Goal: Task Accomplishment & Management: Complete application form

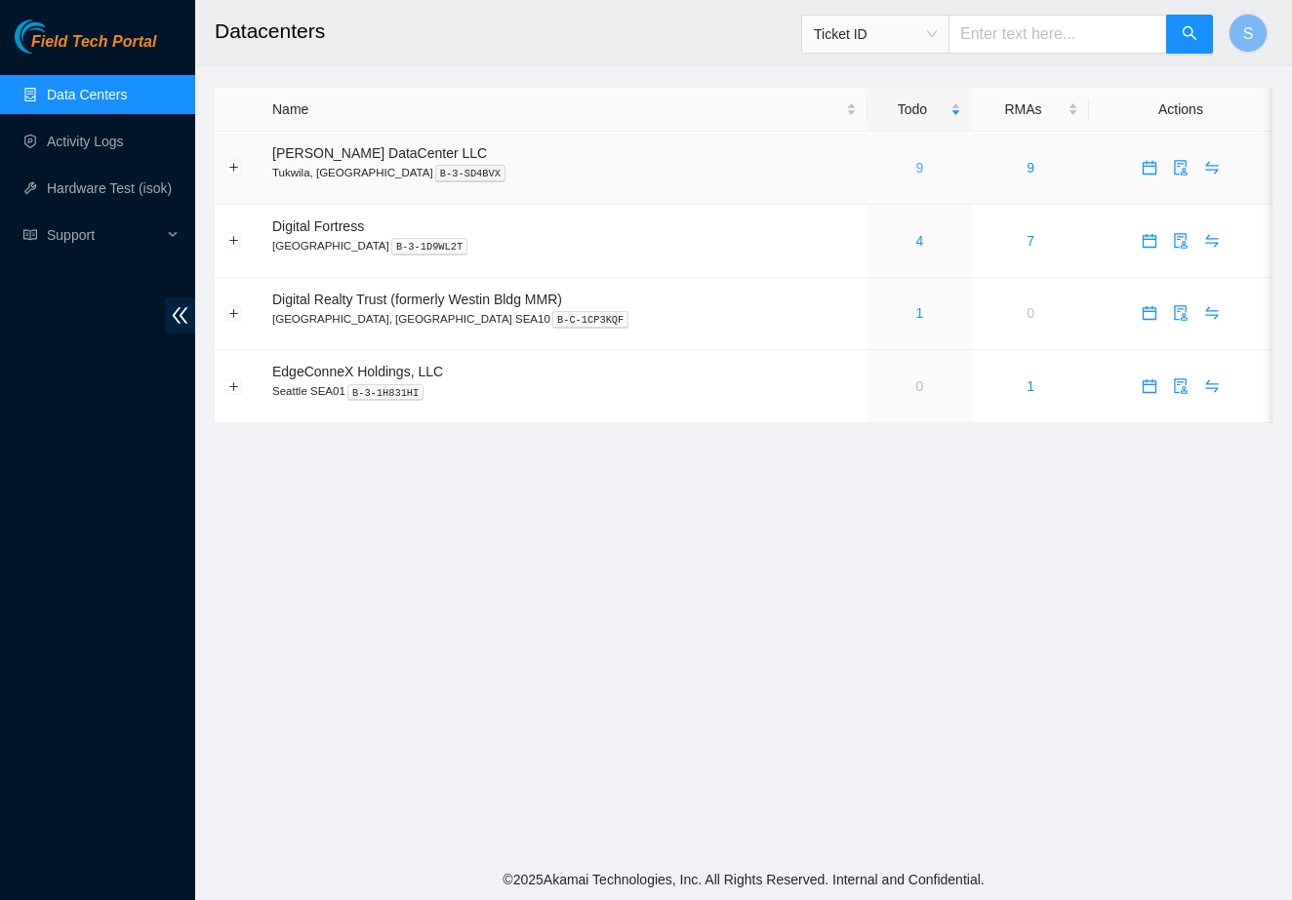
click at [916, 174] on link "9" at bounding box center [920, 168] width 8 height 16
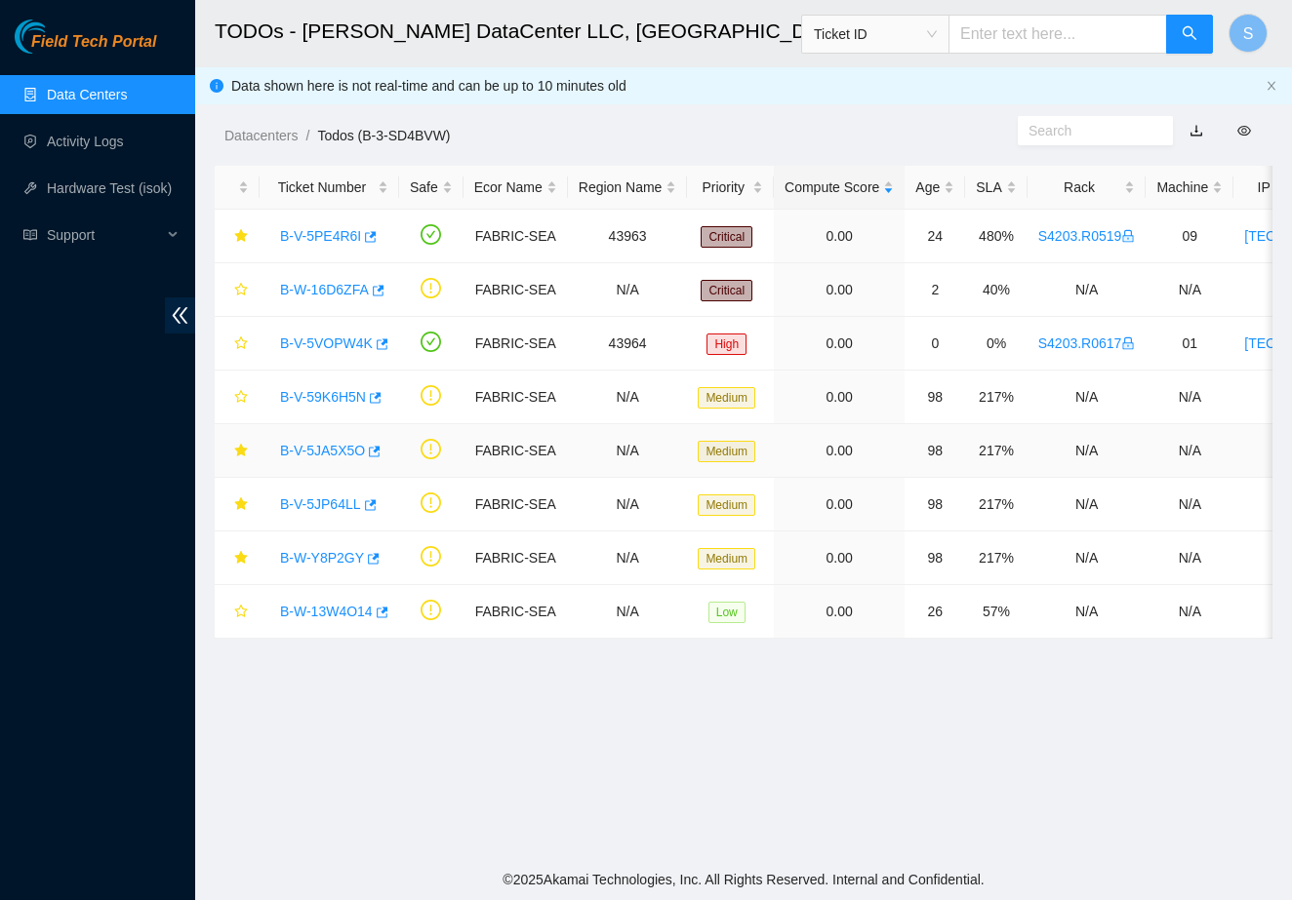
click at [346, 453] on link "B-V-5JA5X5O" at bounding box center [322, 451] width 85 height 16
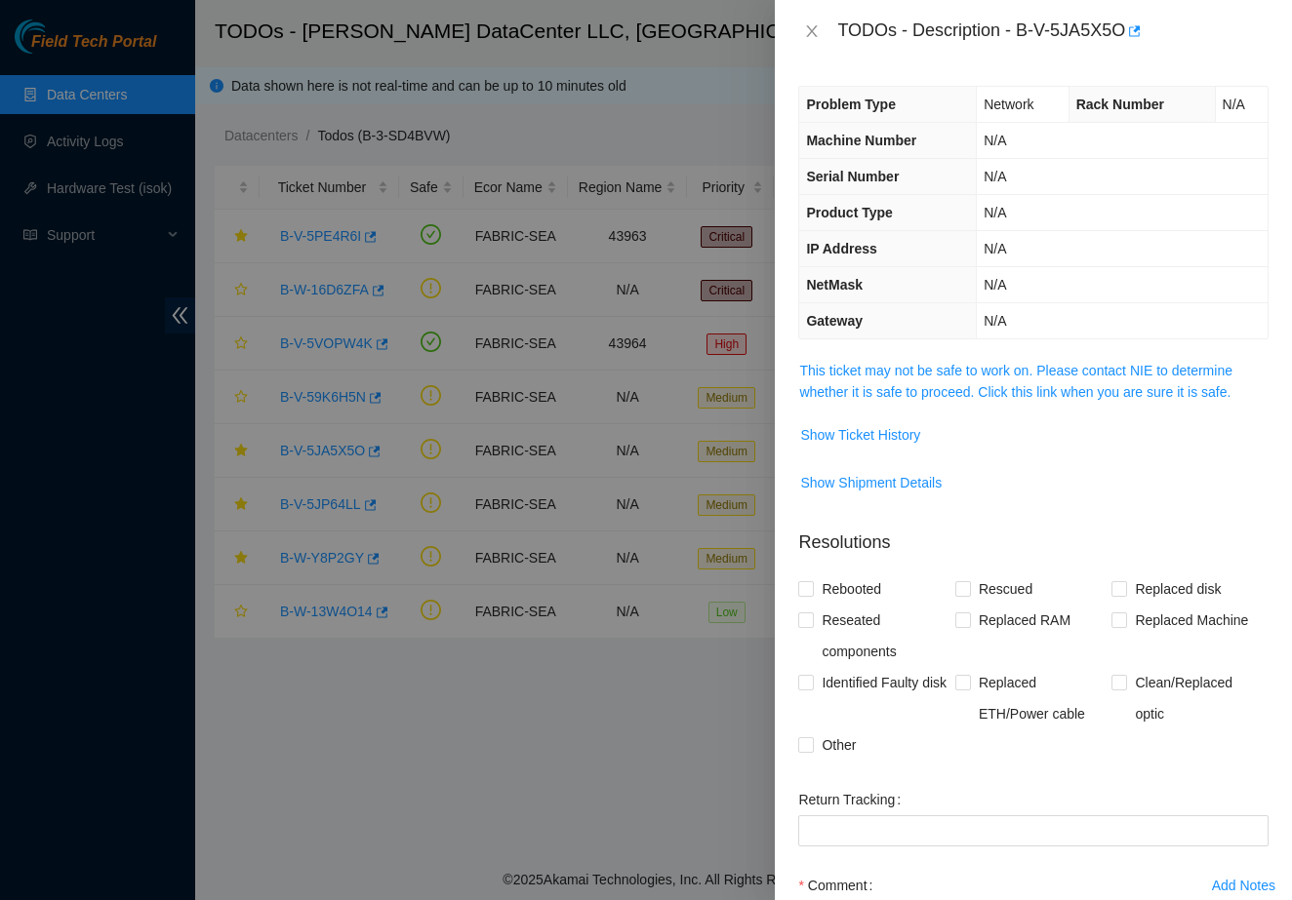
click at [342, 535] on div at bounding box center [646, 450] width 1292 height 900
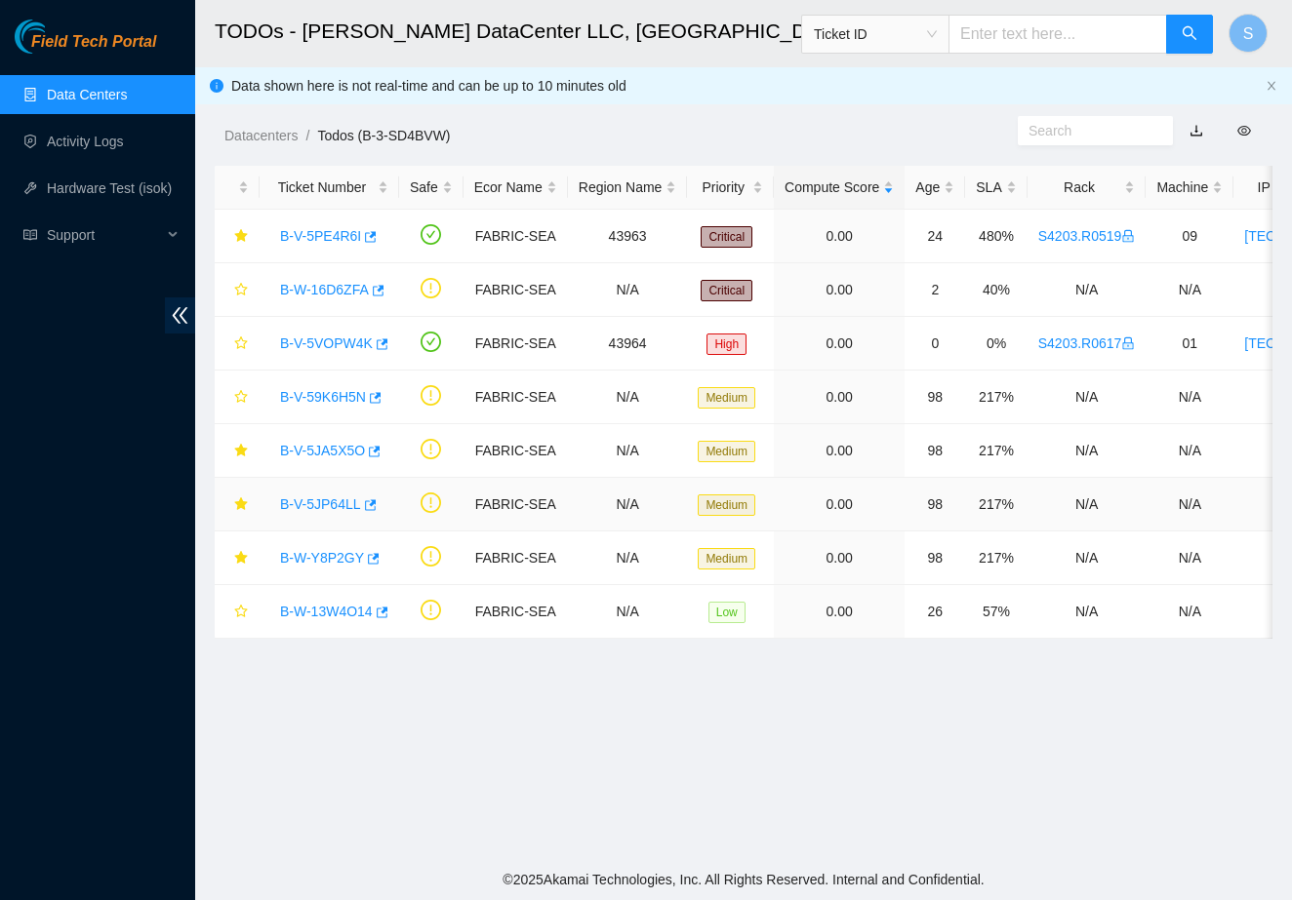
click at [344, 507] on link "B-V-5JP64LL" at bounding box center [320, 505] width 81 height 16
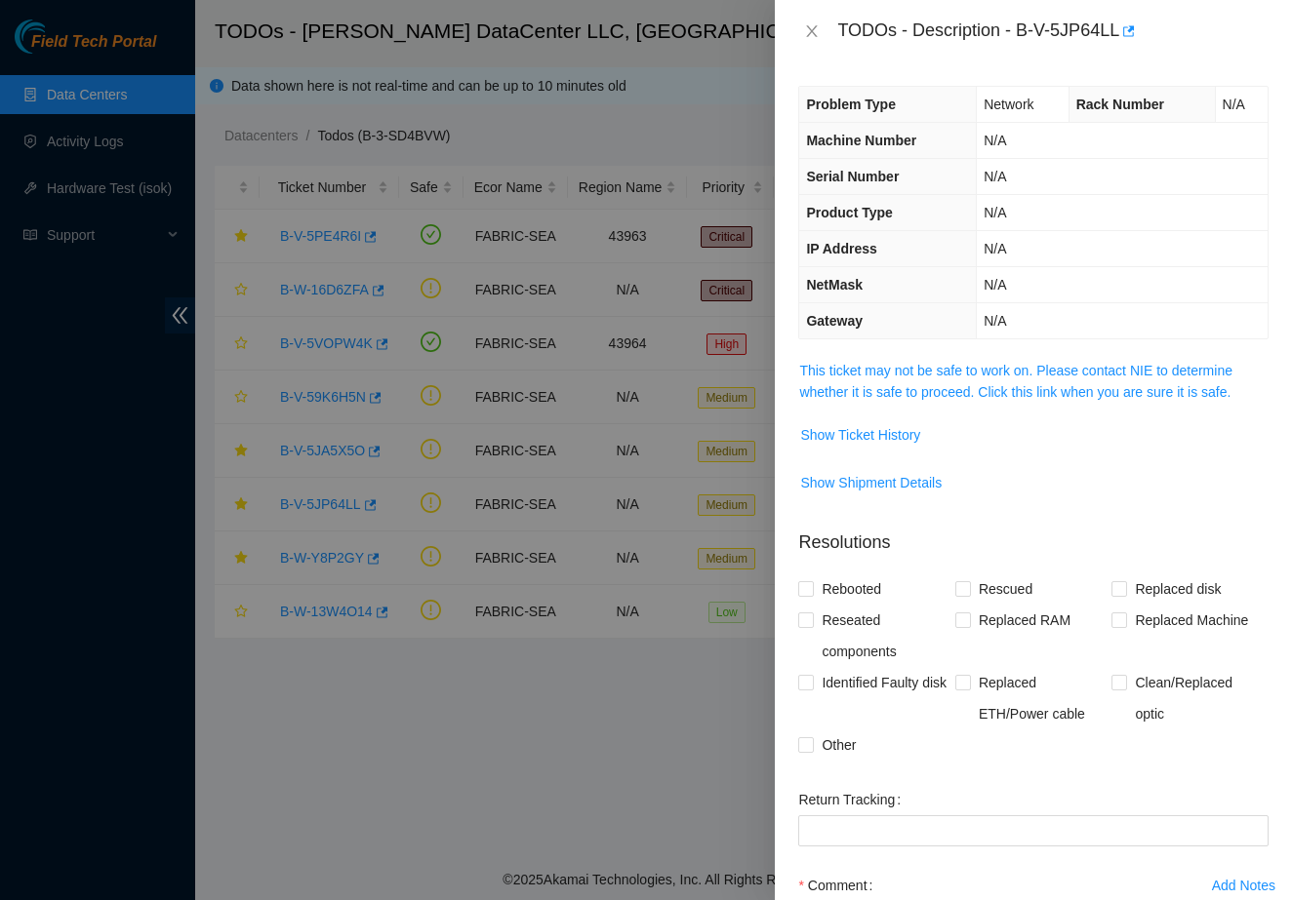
click at [880, 378] on span "This ticket may not be safe to work on. Please contact NIE to determine whether…" at bounding box center [1033, 381] width 468 height 43
click at [889, 374] on link "This ticket may not be safe to work on. Please contact NIE to determine whether…" at bounding box center [1015, 381] width 433 height 37
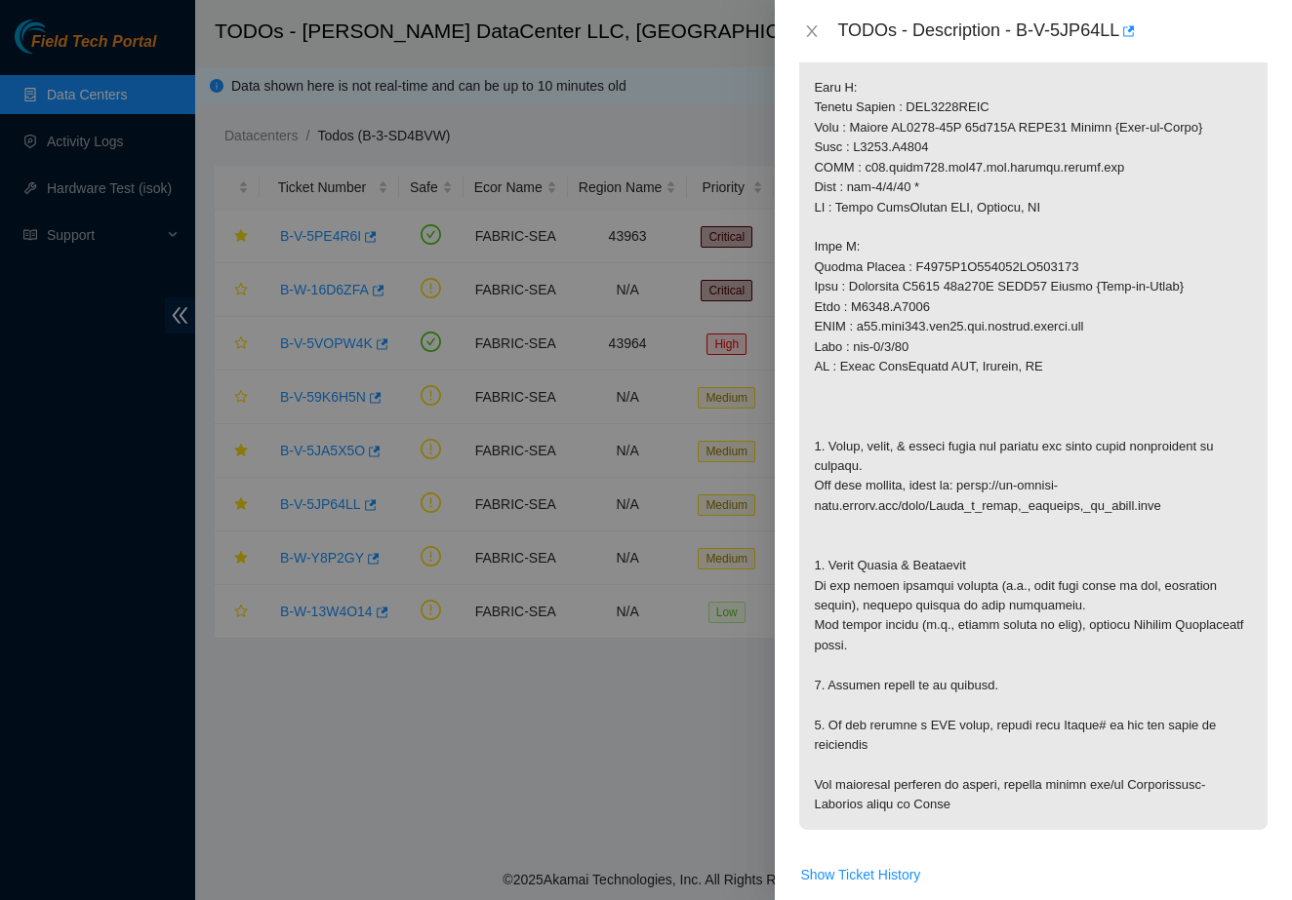
scroll to position [696, 0]
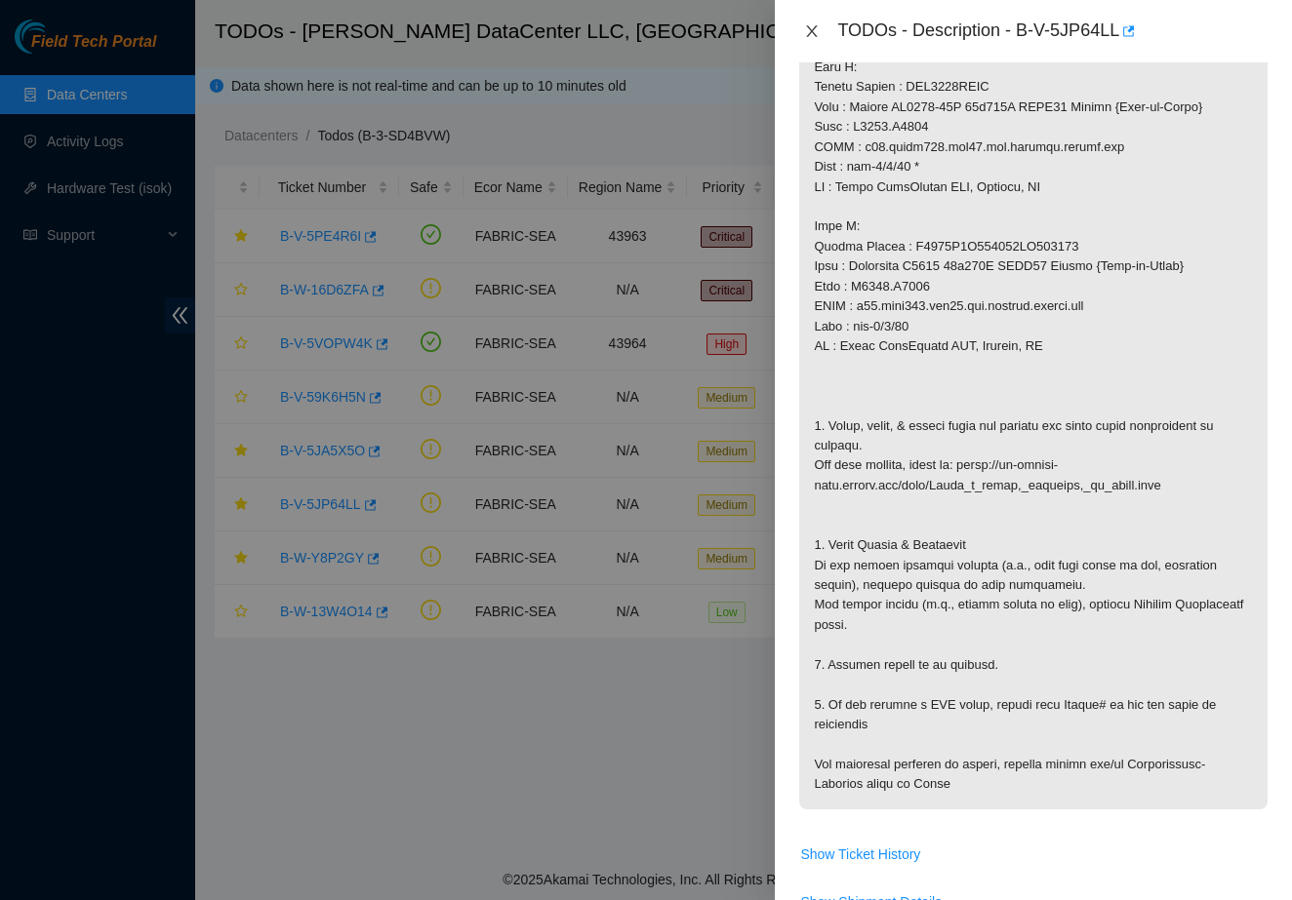
click at [819, 23] on icon "close" at bounding box center [812, 31] width 16 height 16
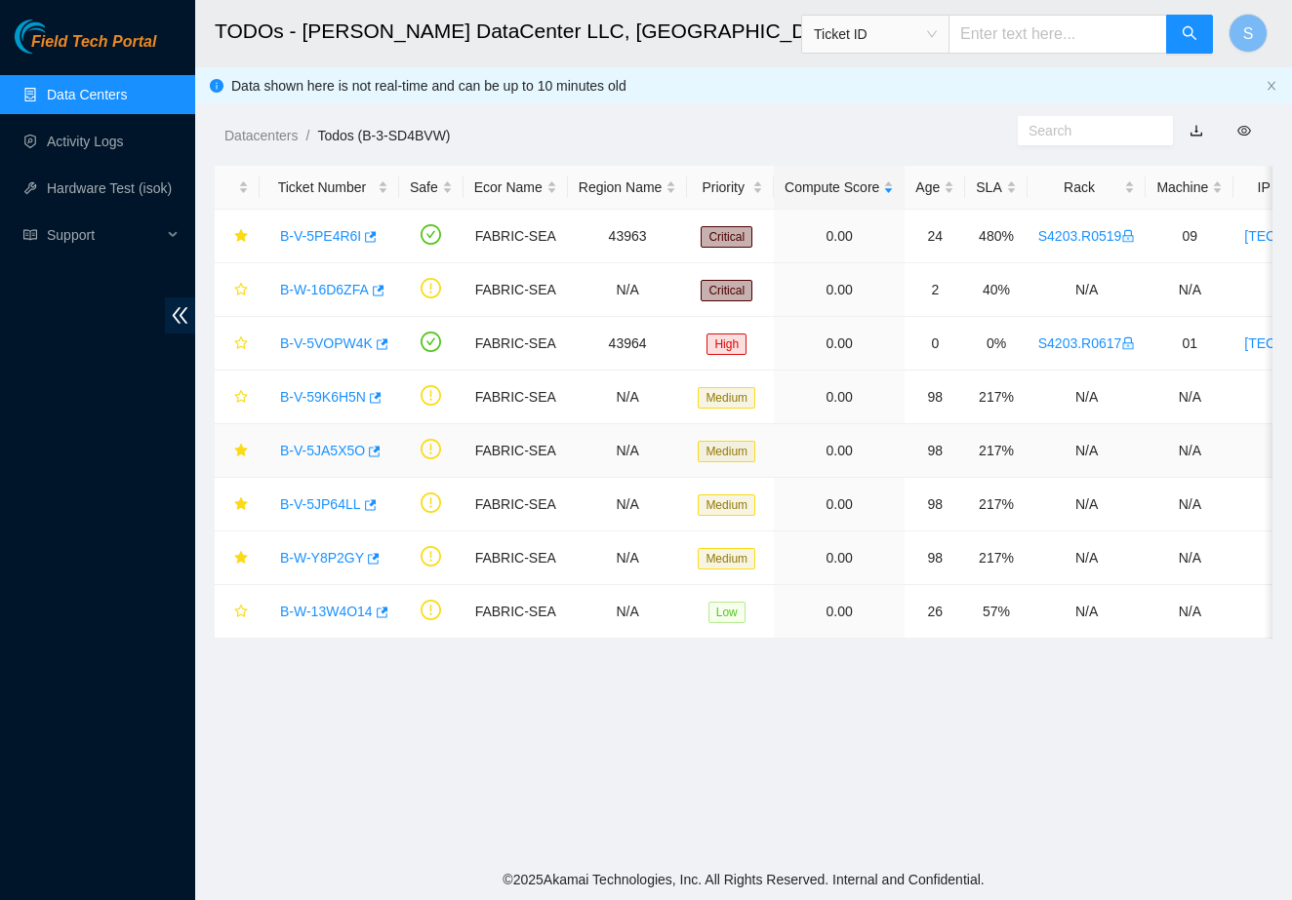
click at [326, 450] on link "B-V-5JA5X5O" at bounding box center [322, 451] width 85 height 16
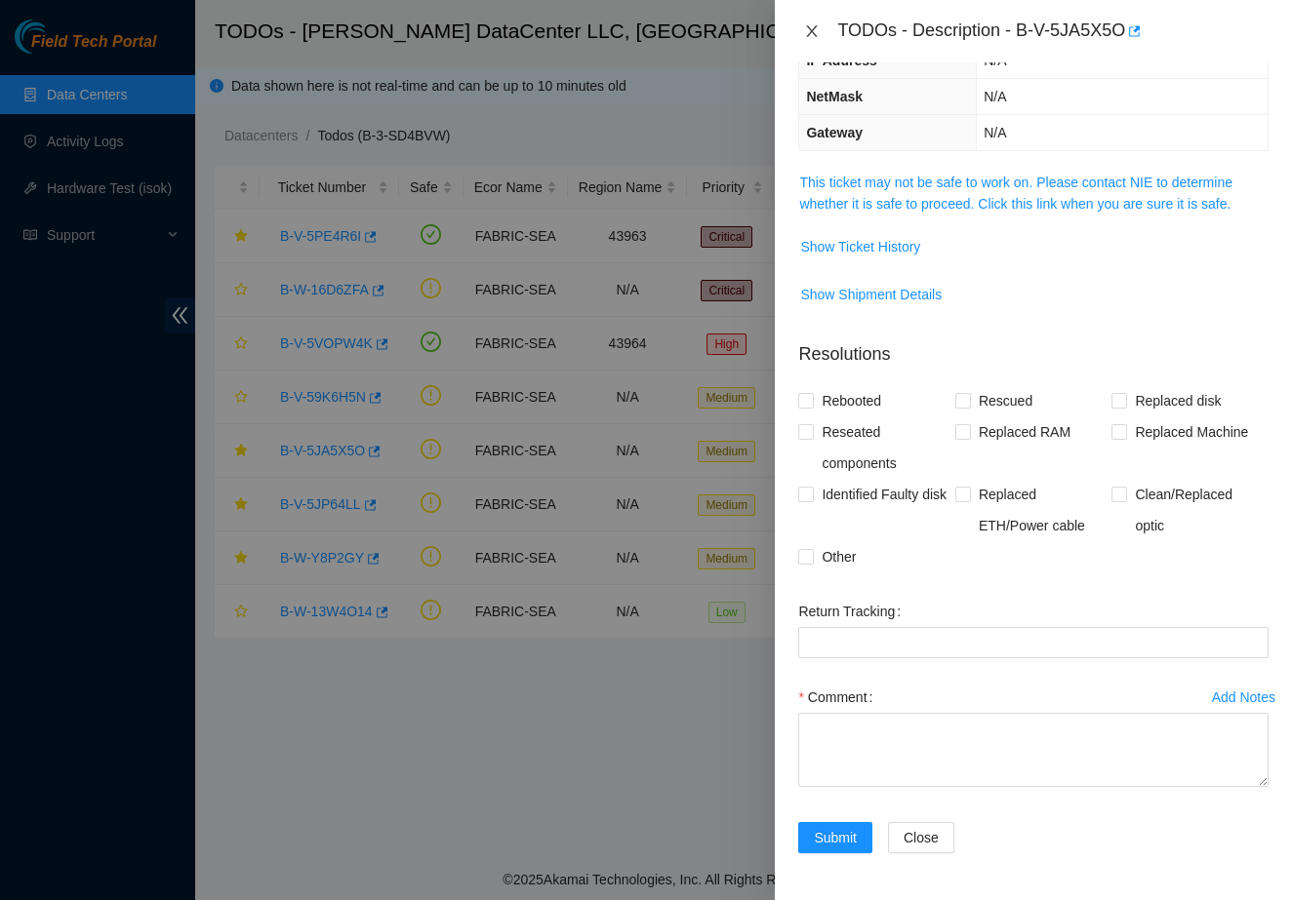
click at [818, 35] on icon "close" at bounding box center [812, 31] width 16 height 16
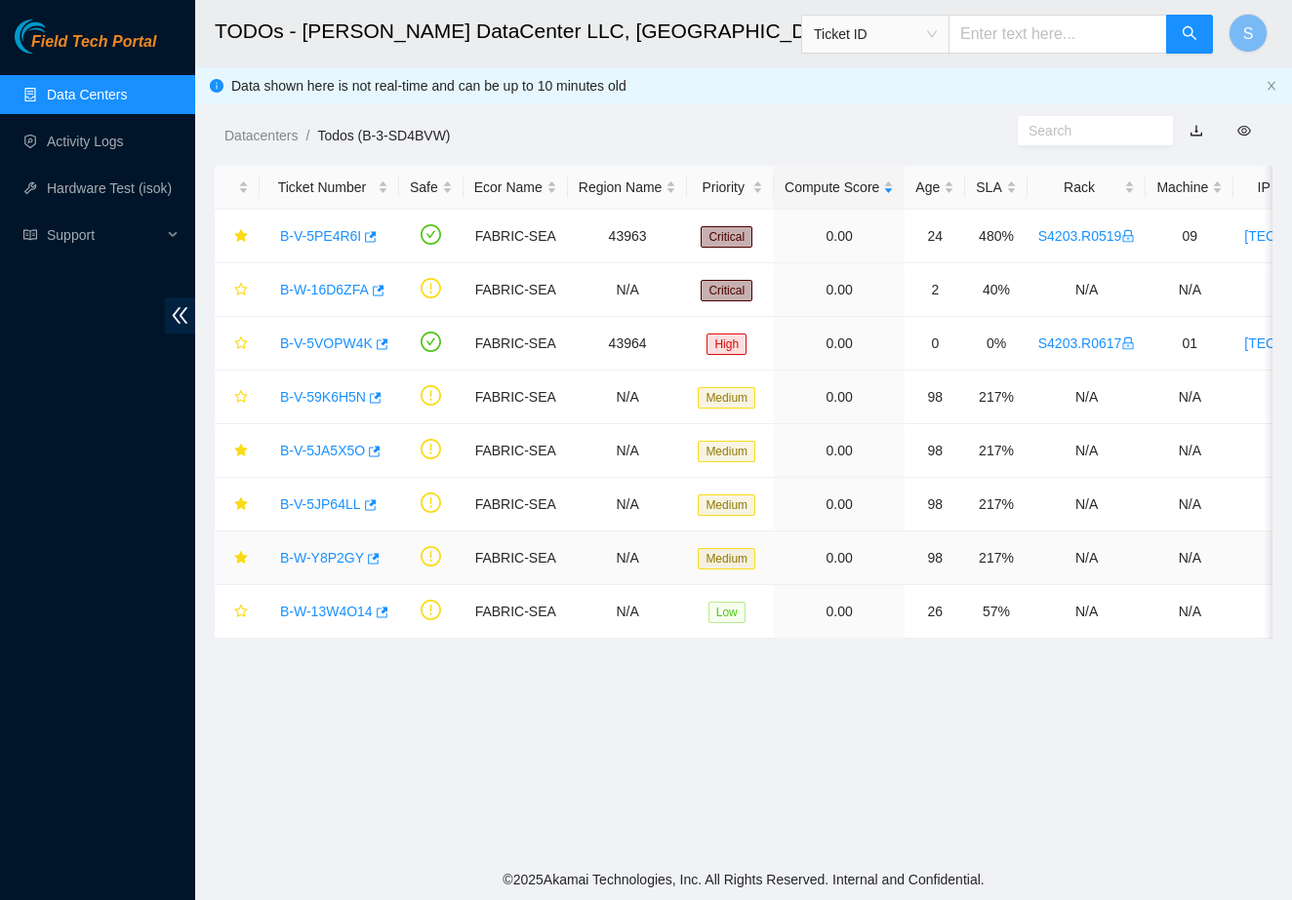
click at [319, 560] on link "B-W-Y8P2GY" at bounding box center [322, 558] width 84 height 16
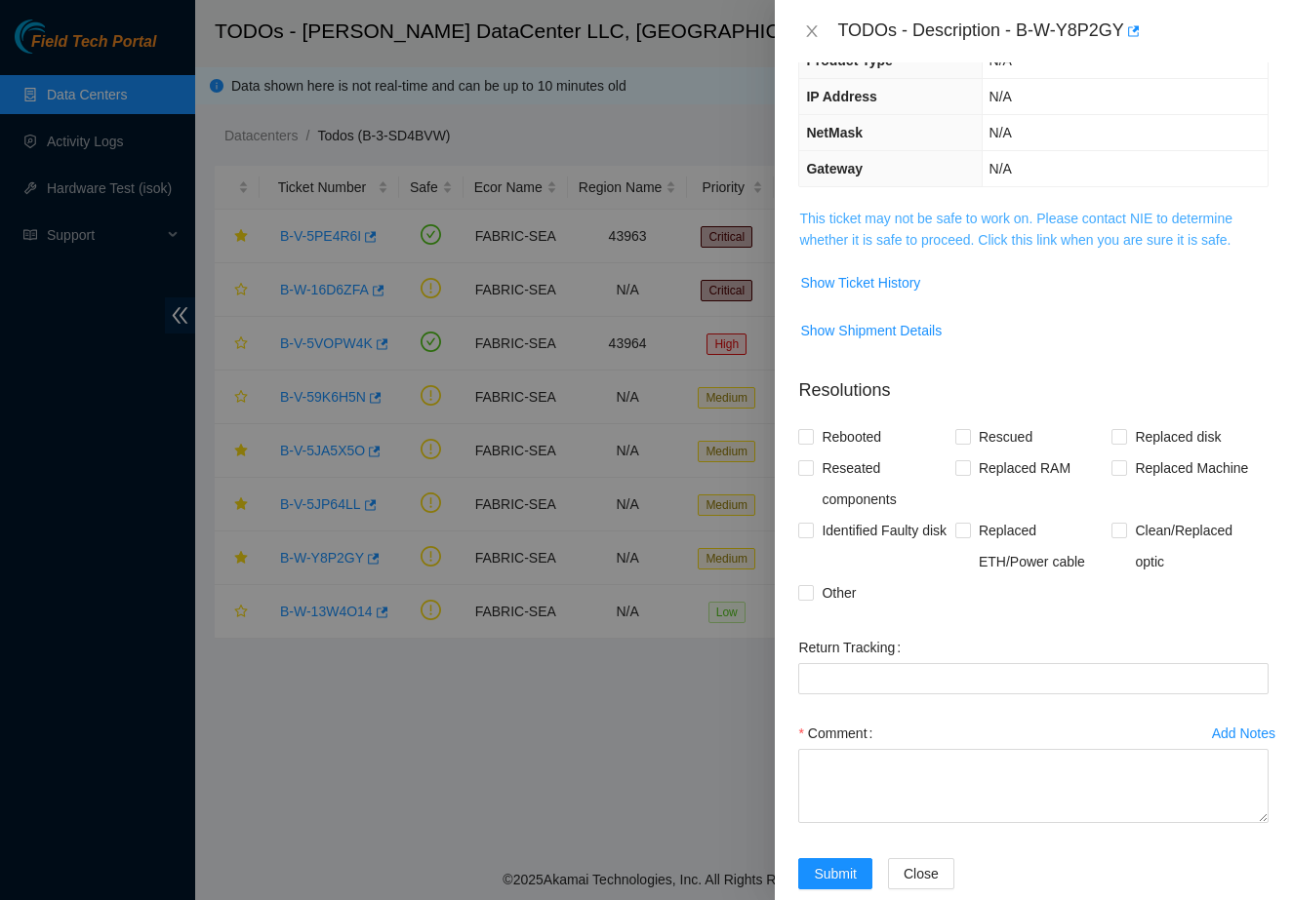
click at [910, 236] on link "This ticket may not be safe to work on. Please contact NIE to determine whether…" at bounding box center [1015, 229] width 433 height 37
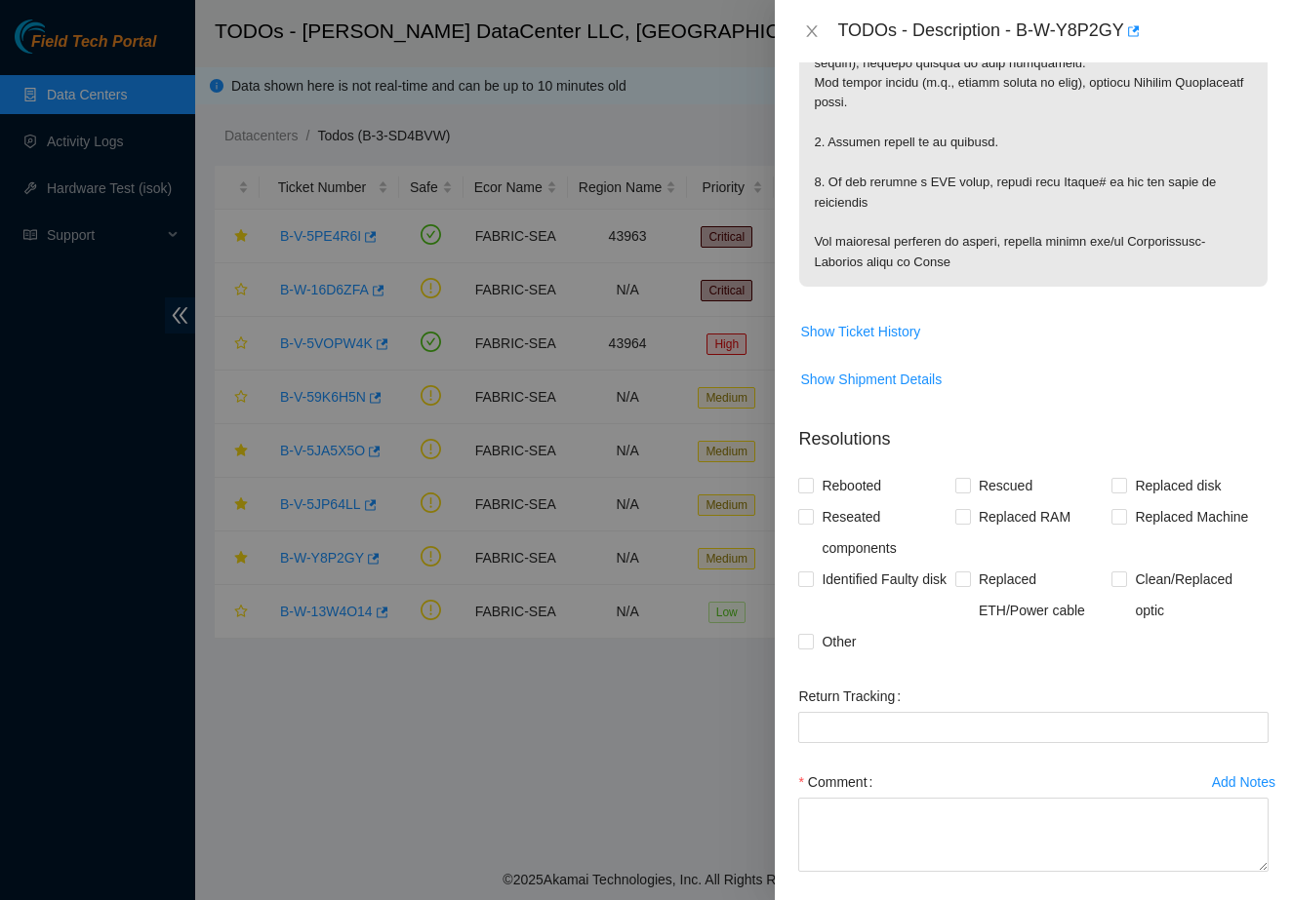
scroll to position [1235, 0]
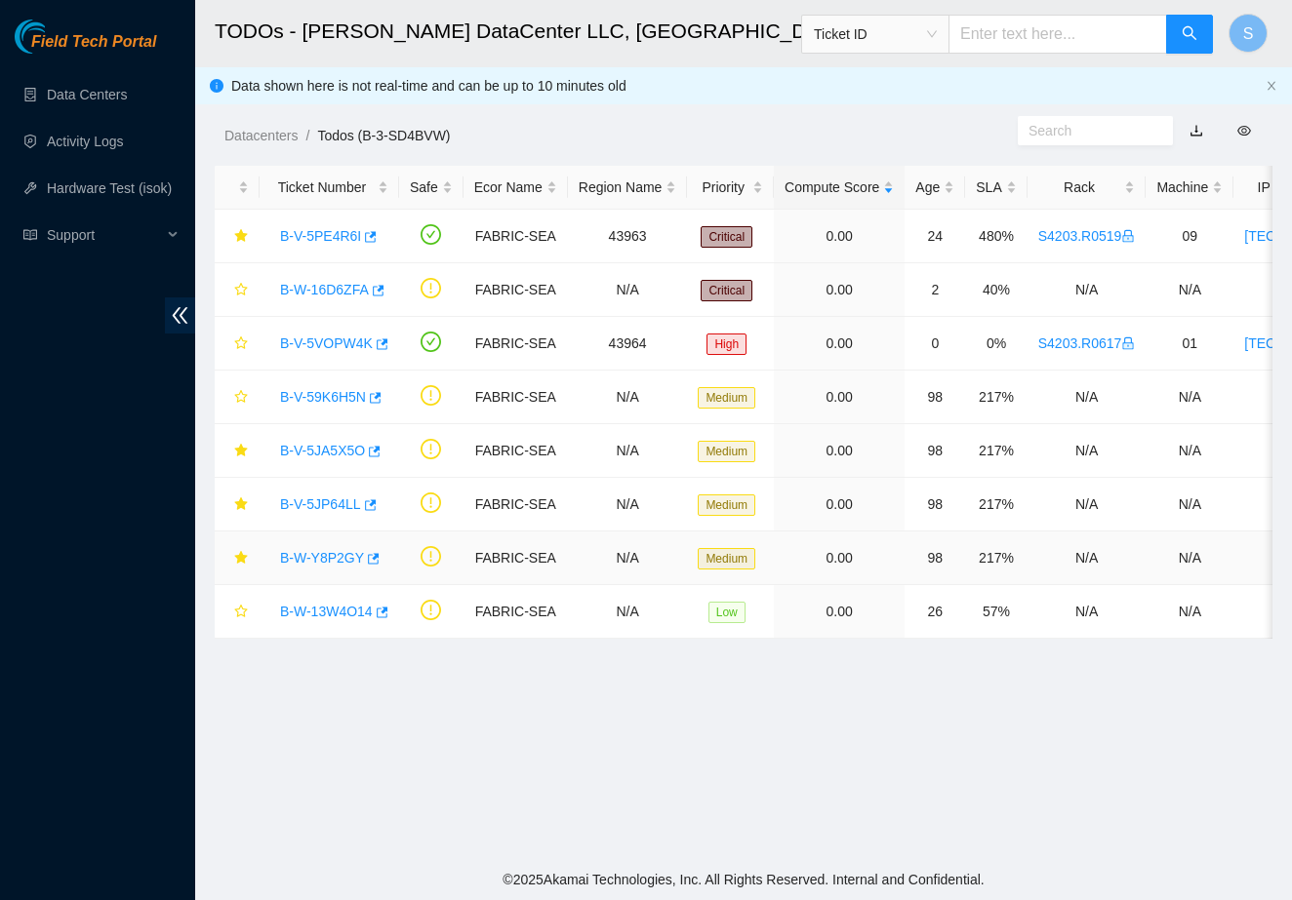
click at [324, 556] on link "B-W-Y8P2GY" at bounding box center [322, 558] width 84 height 16
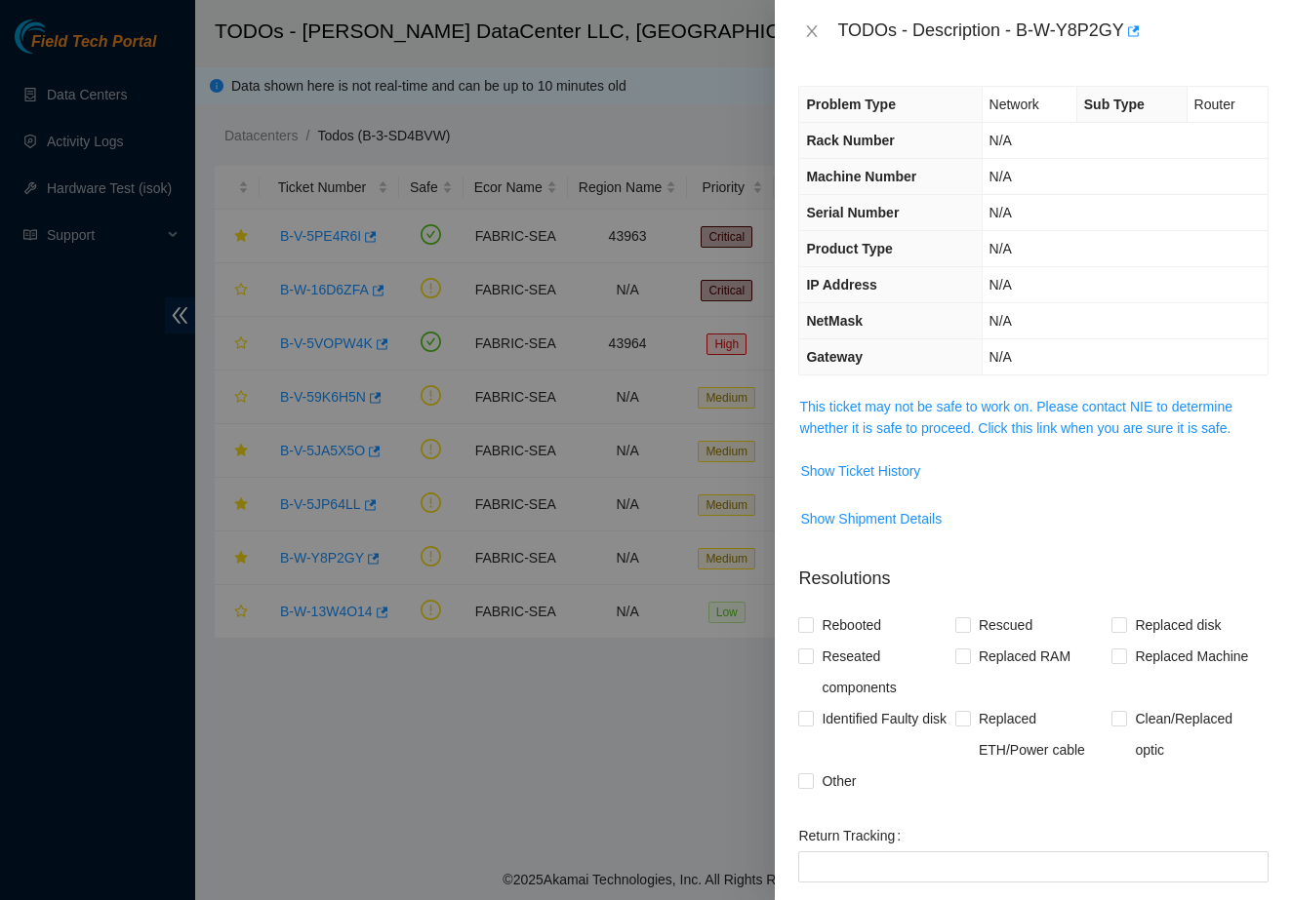
click at [930, 415] on span "This ticket may not be safe to work on. Please contact NIE to determine whether…" at bounding box center [1033, 417] width 468 height 43
click at [944, 425] on link "This ticket may not be safe to work on. Please contact NIE to determine whether…" at bounding box center [1015, 417] width 433 height 37
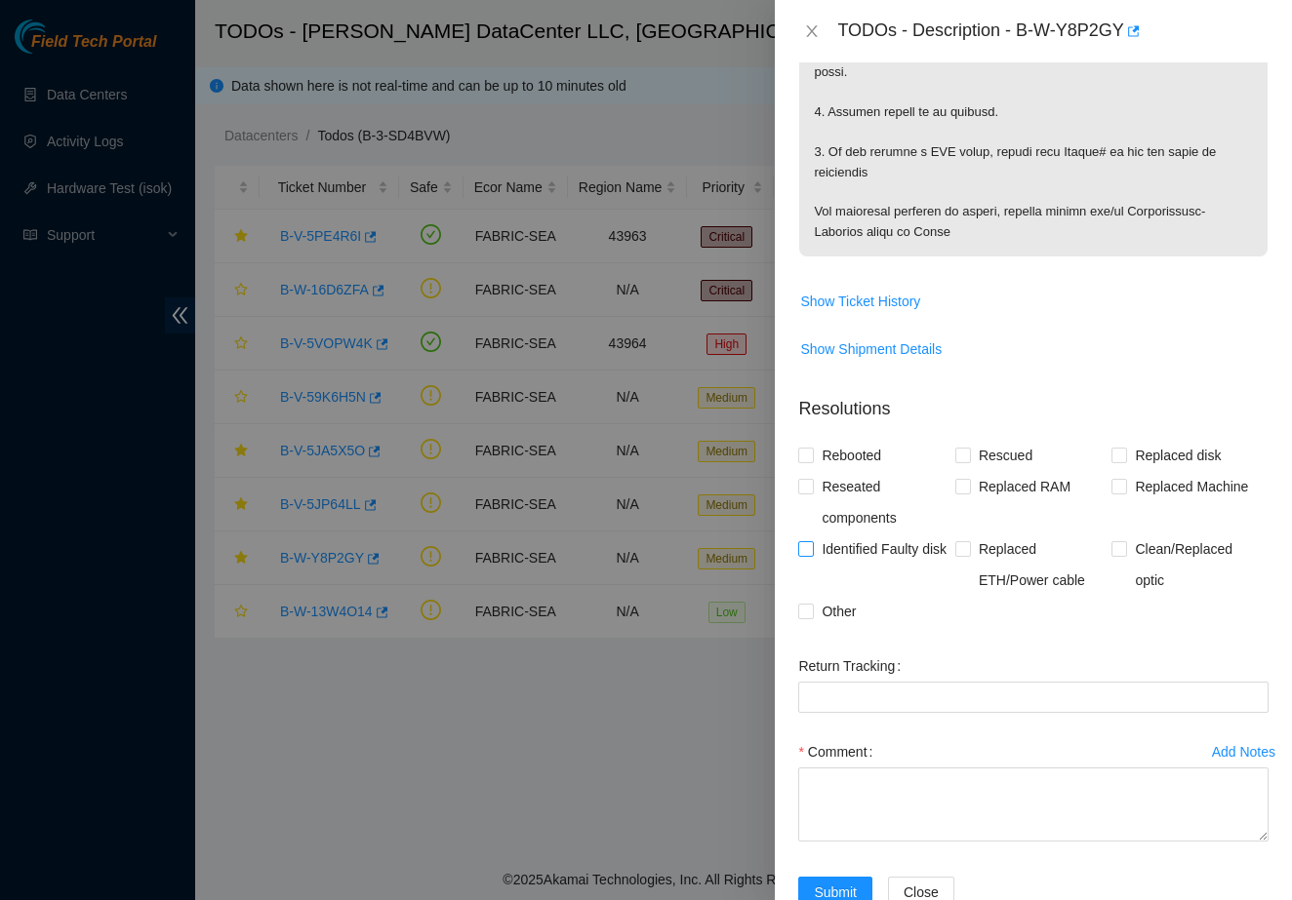
scroll to position [1281, 0]
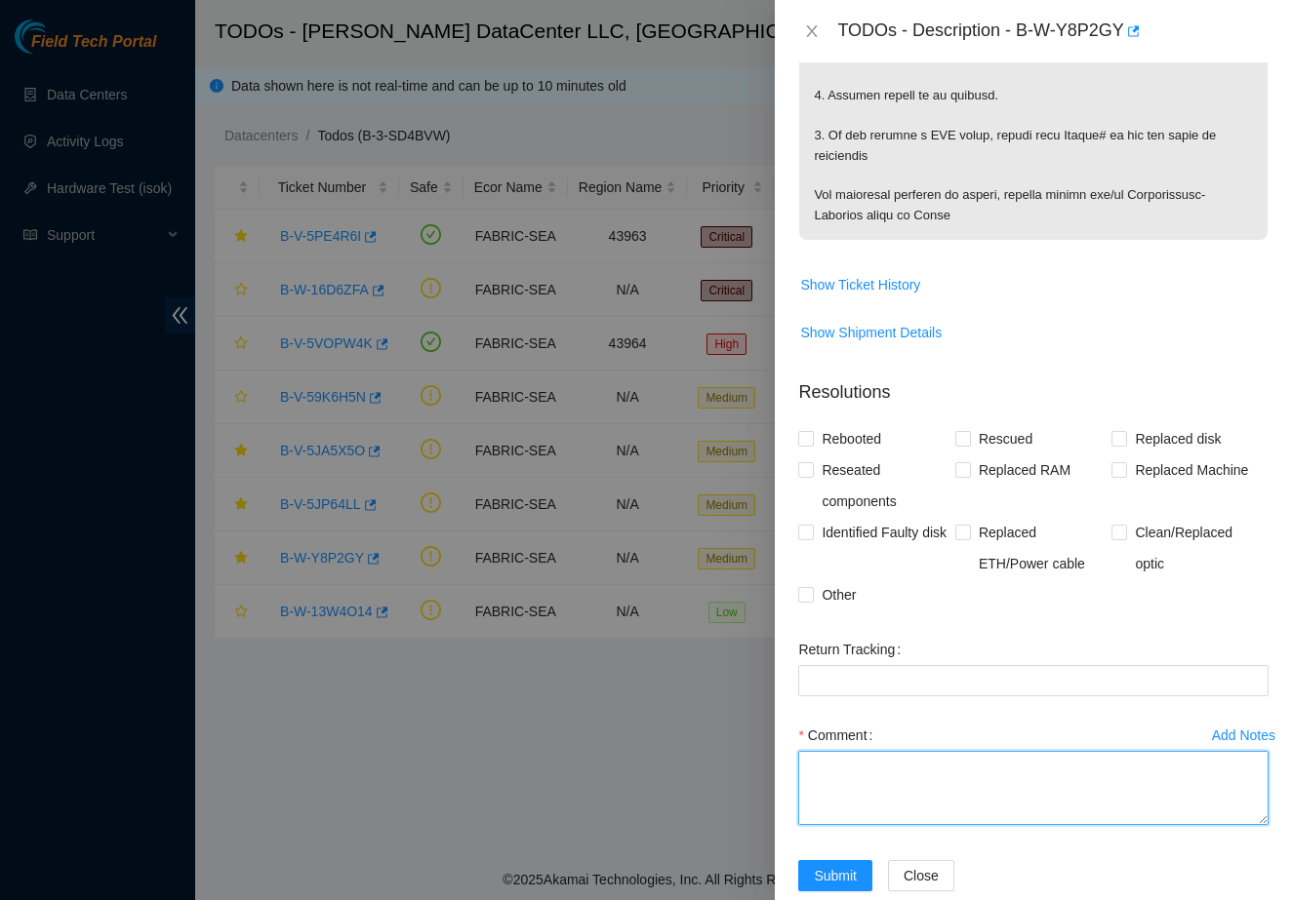
click at [844, 804] on textarea "Comment" at bounding box center [1033, 788] width 470 height 74
paste textarea "Ticket: B-W-Y8P2GY 1 Identified that the port light was down. 2 Scoped and clea…"
type textarea "Ticket: B-W-Y8P2GY 1 Identified that the port light was down. 2 Scoped and clea…"
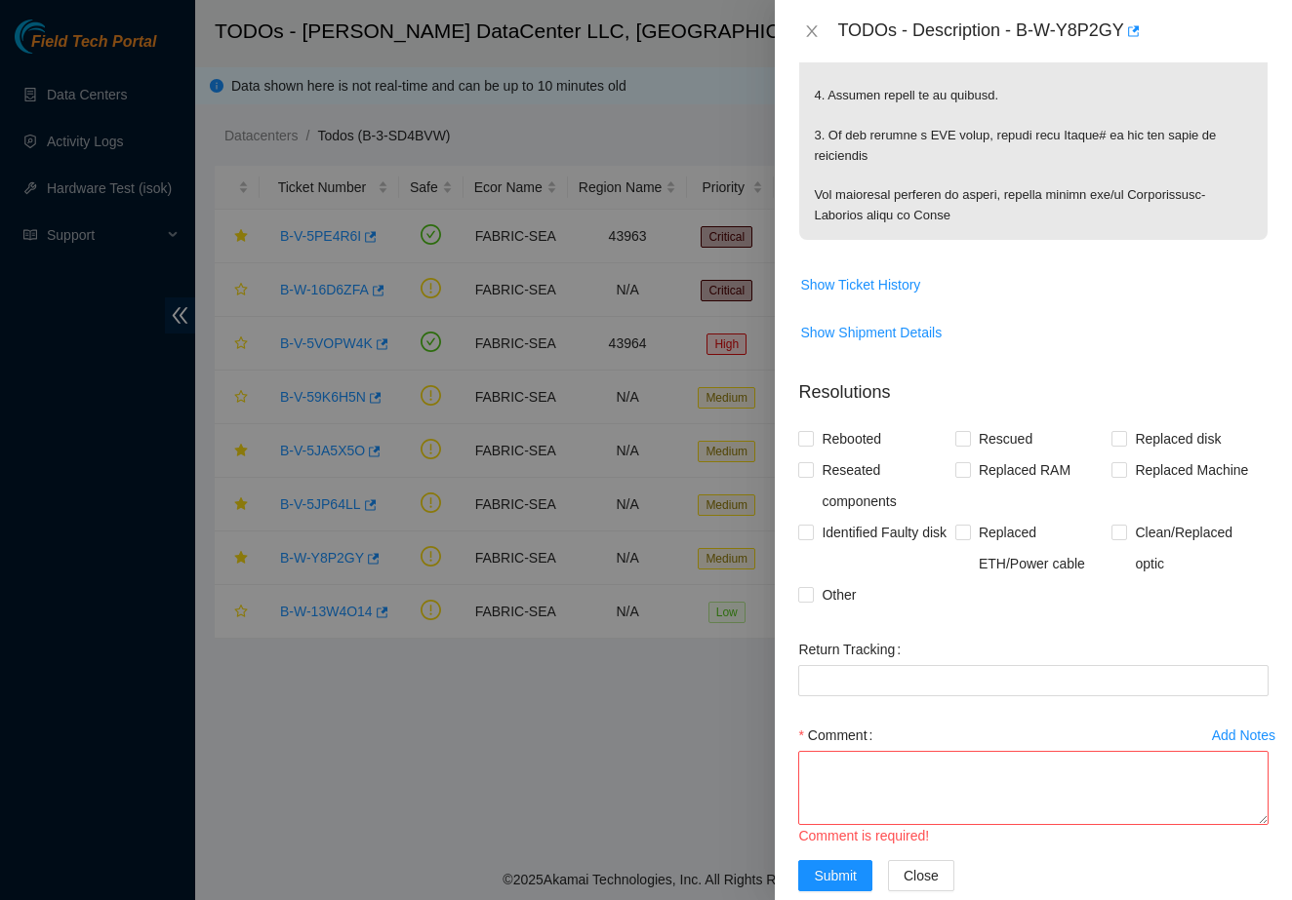
click at [871, 751] on label "Comment" at bounding box center [839, 735] width 82 height 31
click at [871, 780] on textarea "Comment" at bounding box center [1033, 788] width 470 height 74
click at [871, 796] on textarea "Comment" at bounding box center [1033, 788] width 470 height 74
paste textarea
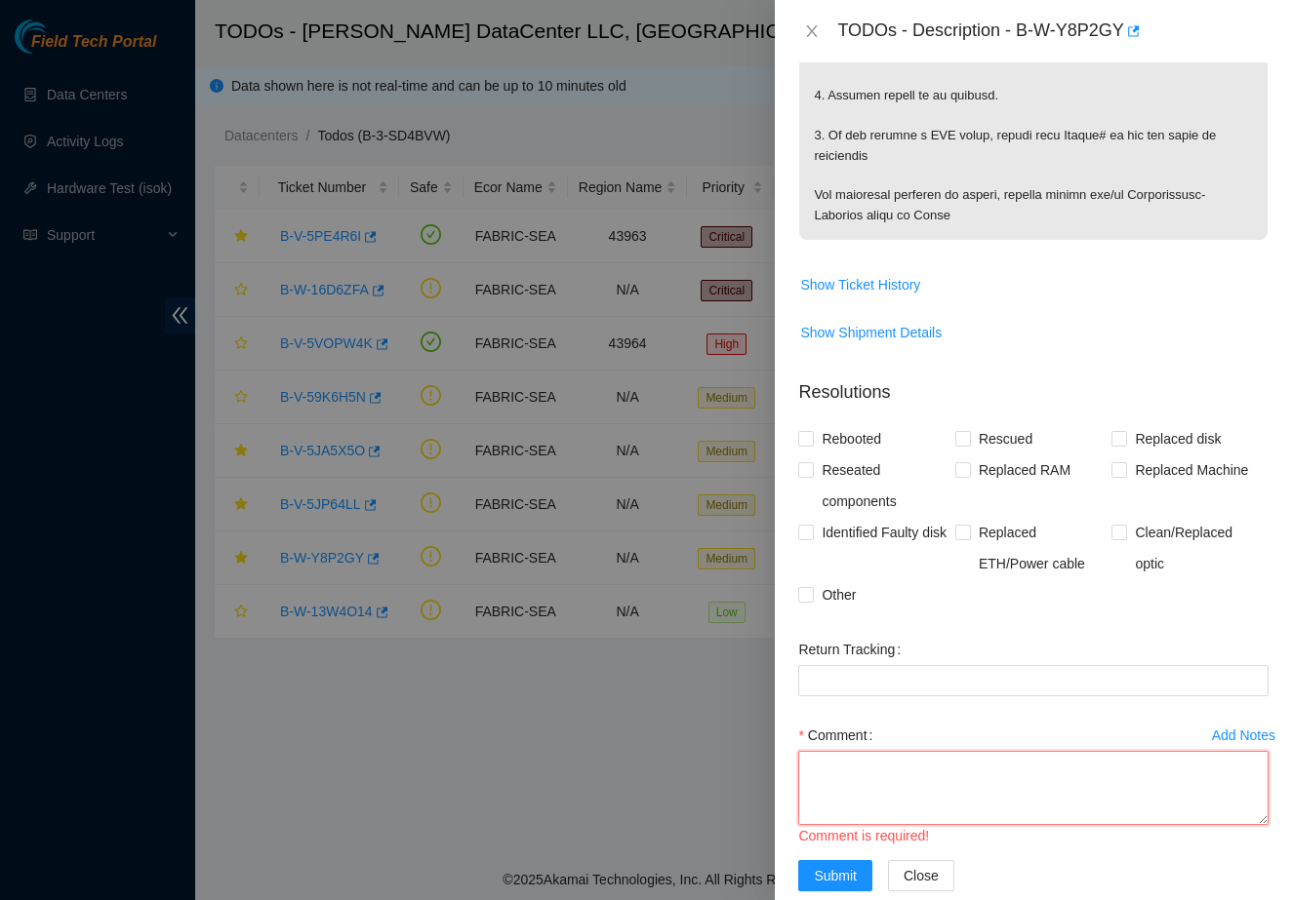
paste textarea "Replaced"
type textarea "Replaced"
click at [1067, 751] on div "Comment" at bounding box center [1033, 735] width 470 height 31
click at [1061, 795] on textarea "Comment" at bounding box center [1033, 788] width 470 height 74
paste textarea "Ticket: B-W-Y8P2GY 1 Identified that the port light was down. 2 Scoped and clea…"
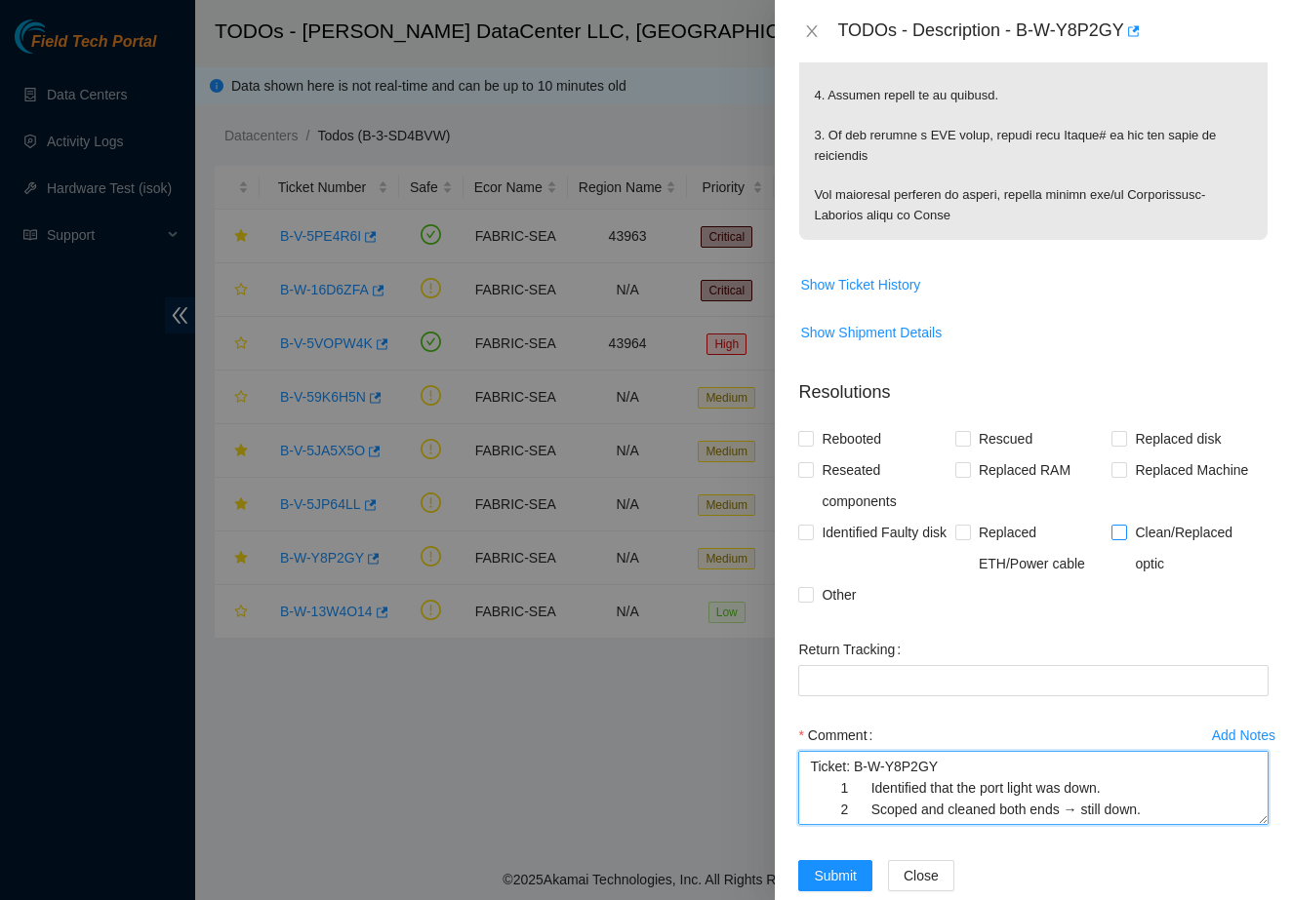
type textarea "Ticket: B-W-Y8P2GY 1 Identified that the port light was down. 2 Scoped and clea…"
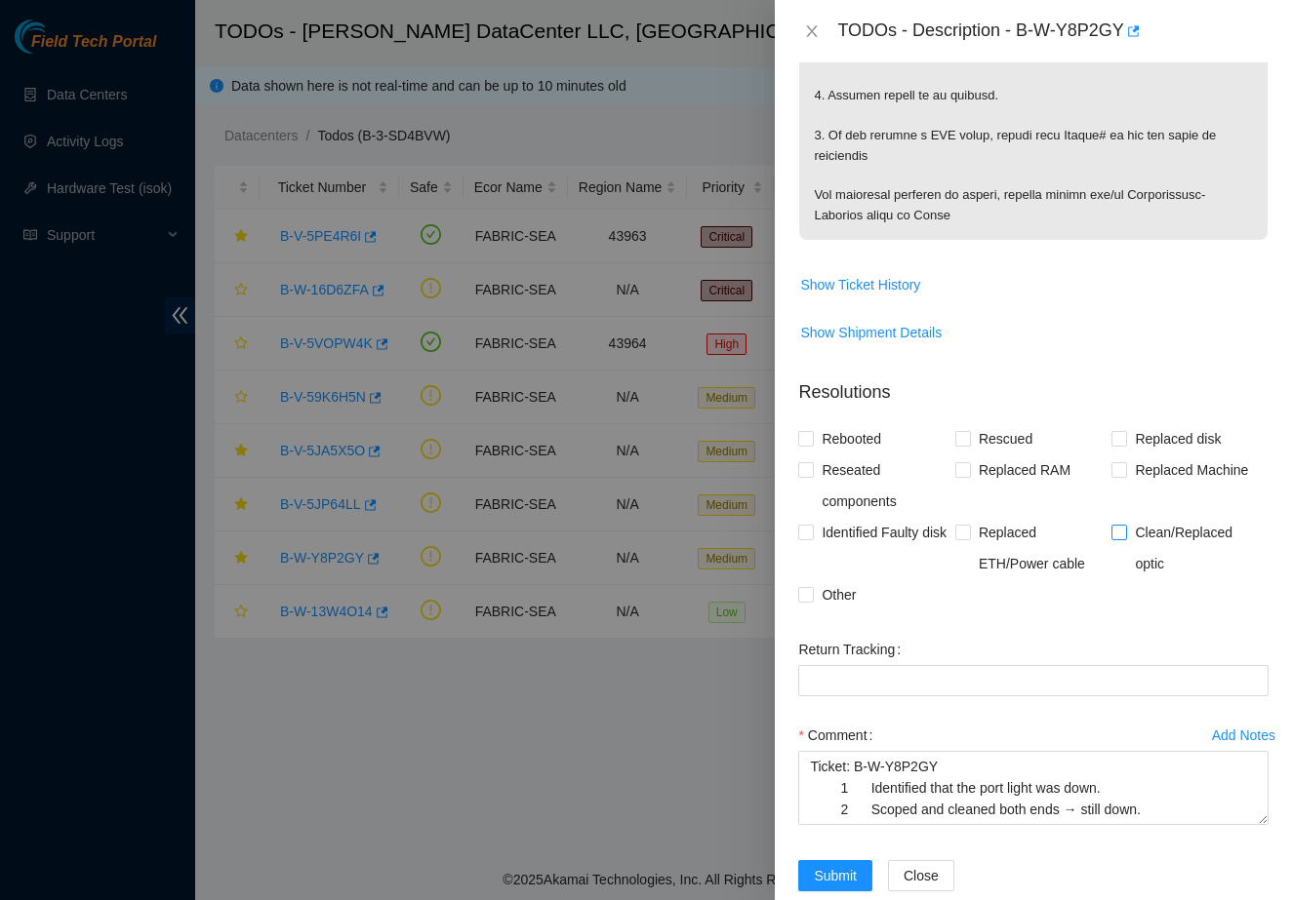
click at [1132, 571] on span "Clean/Replaced optic" at bounding box center [1197, 548] width 141 height 62
click at [1125, 538] on input "Clean/Replaced optic" at bounding box center [1118, 532] width 14 height 14
checkbox input "true"
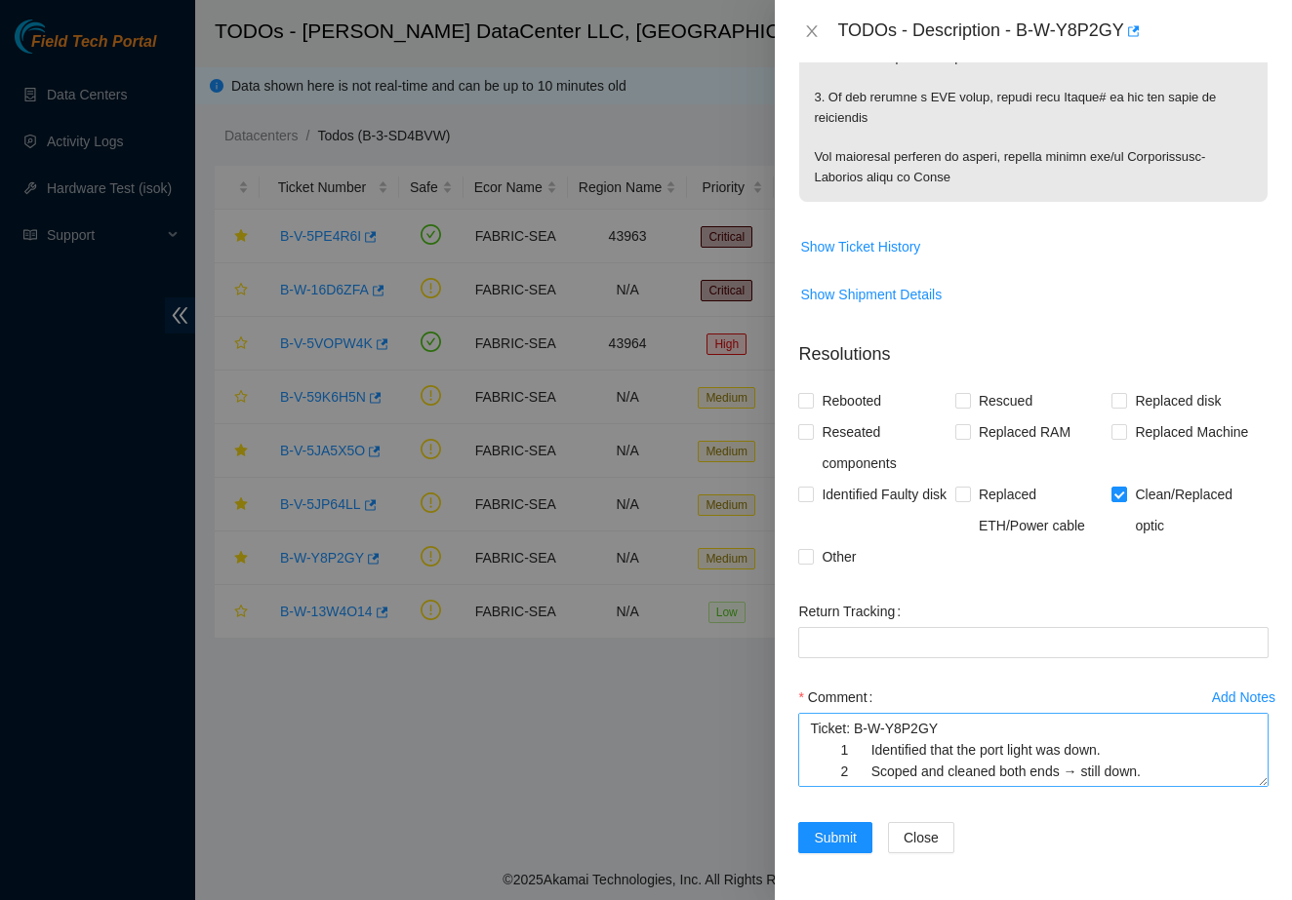
scroll to position [1355, 0]
click at [819, 850] on button "Submit" at bounding box center [835, 837] width 74 height 31
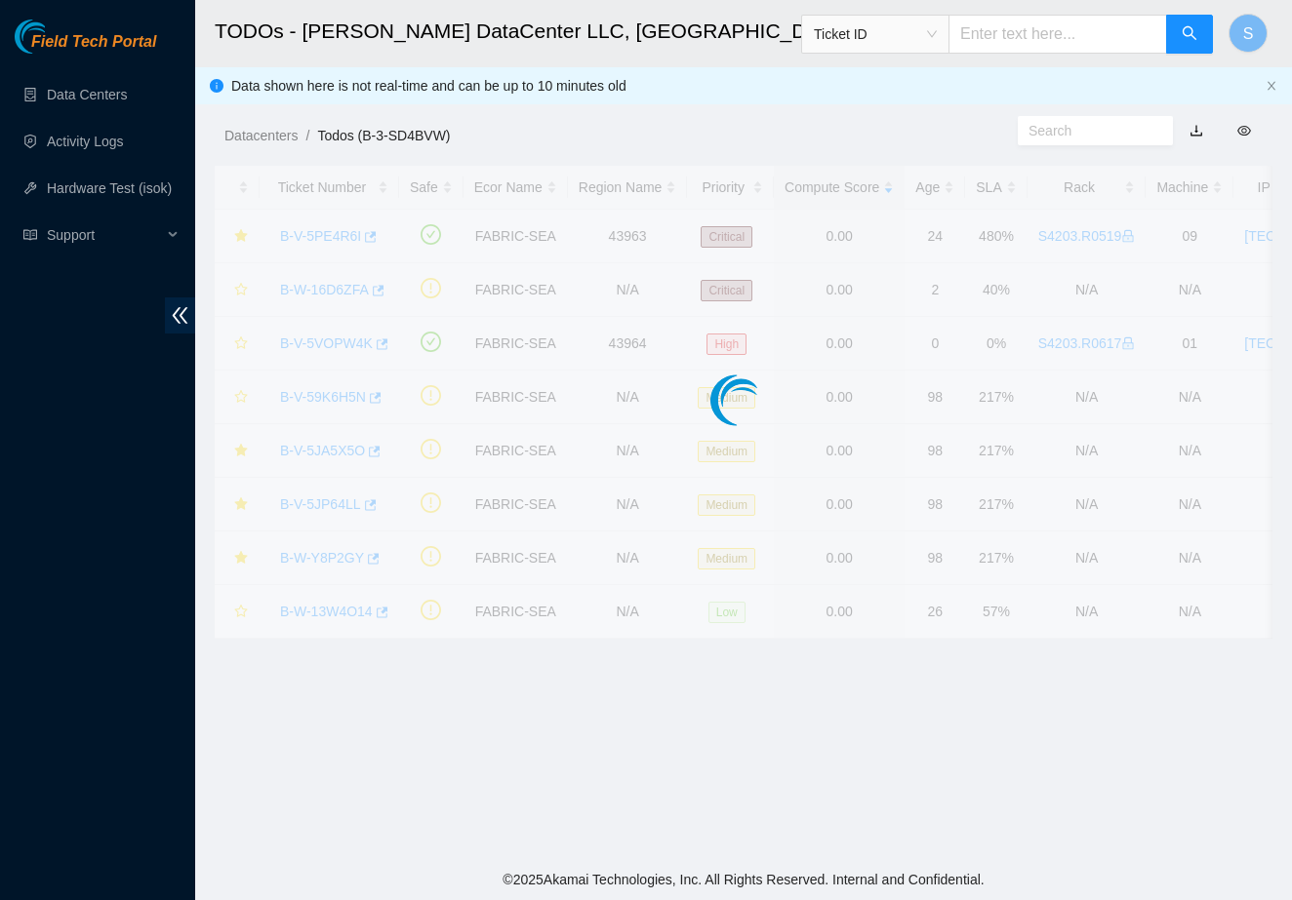
scroll to position [188, 0]
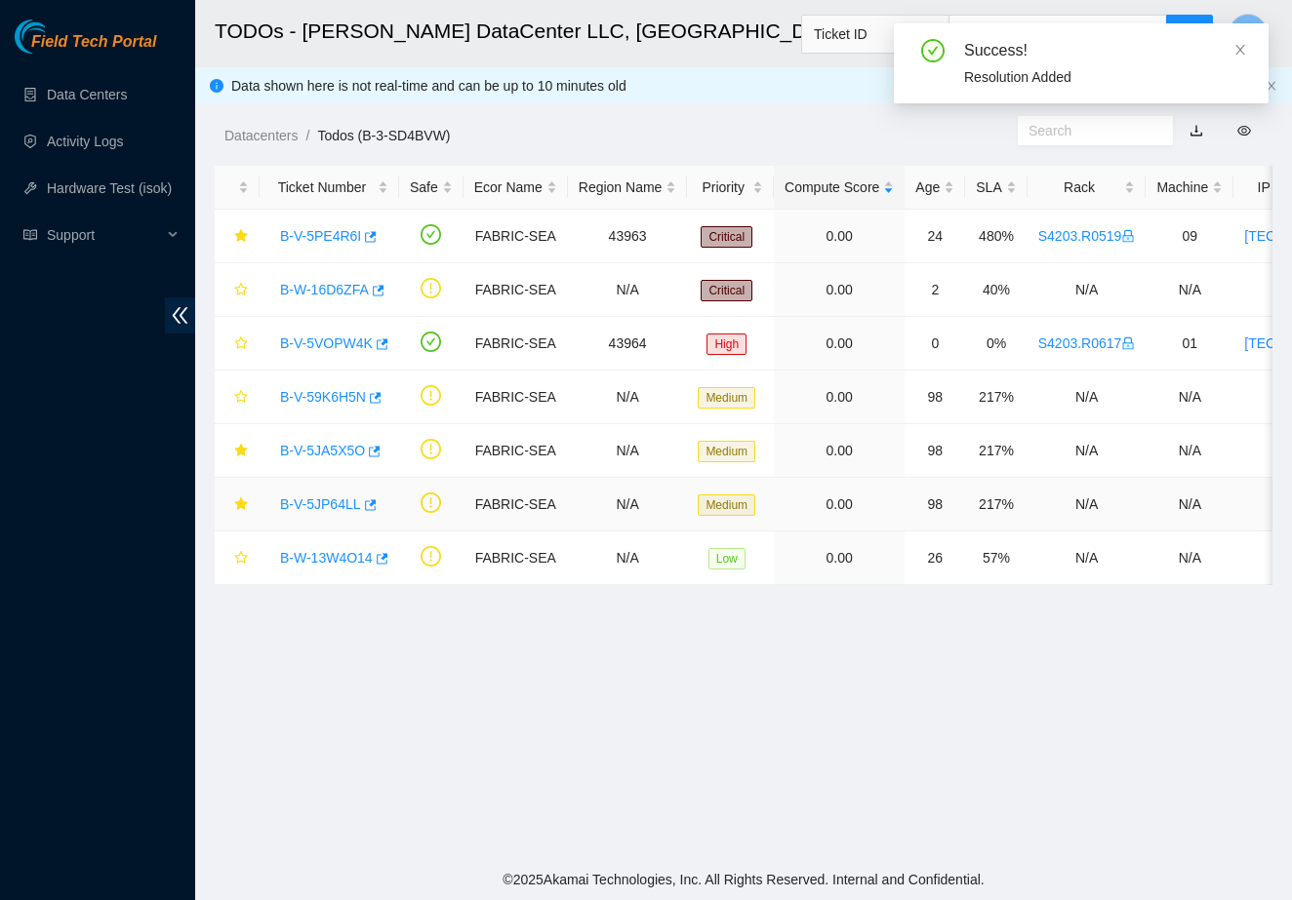
click at [322, 510] on link "B-V-5JP64LL" at bounding box center [320, 505] width 81 height 16
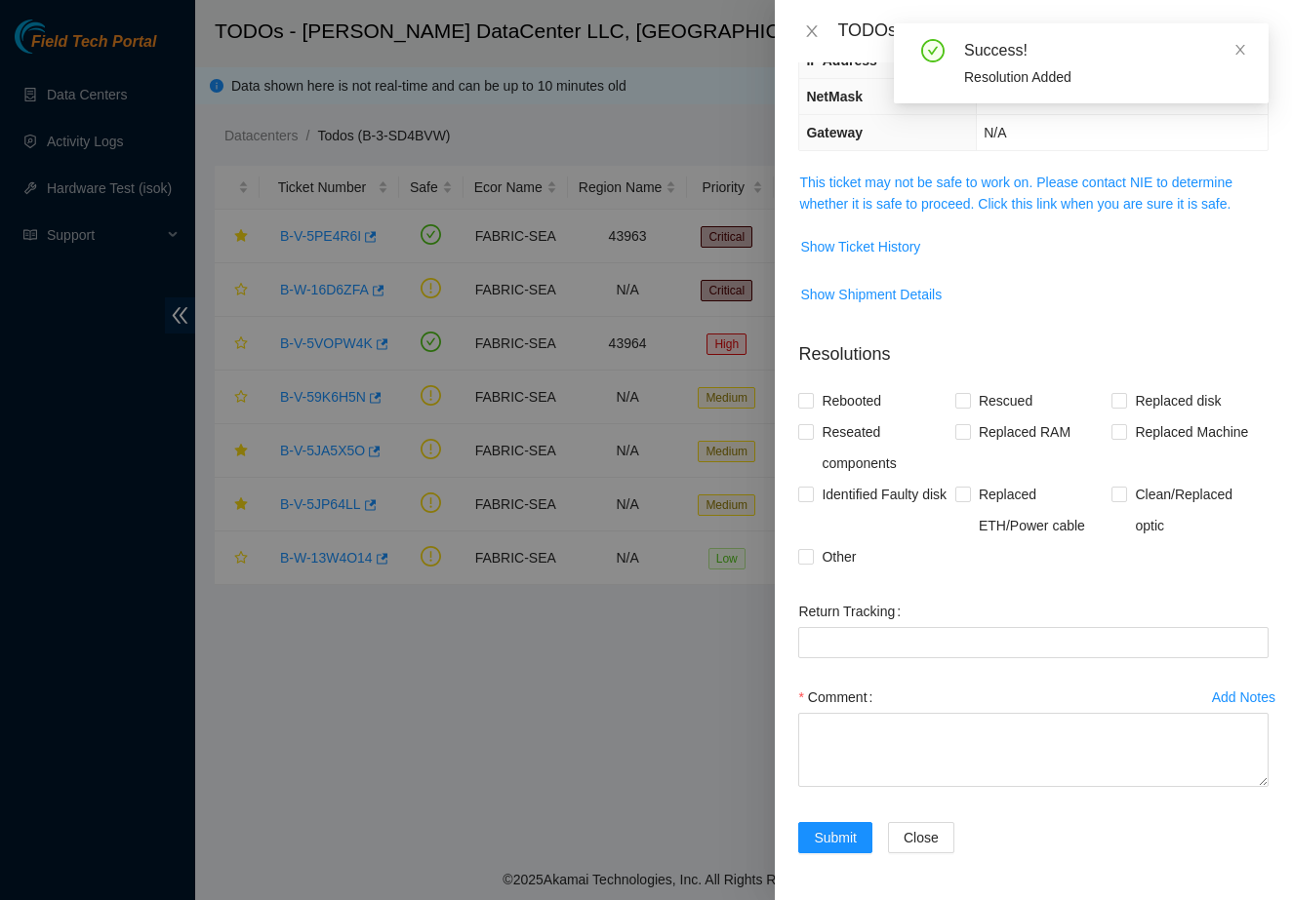
click at [859, 228] on td "This ticket may not be safe to work on. Please contact NIE to determine whether…" at bounding box center [1033, 201] width 470 height 60
click at [877, 200] on link "This ticket may not be safe to work on. Please contact NIE to determine whether…" at bounding box center [1015, 193] width 433 height 37
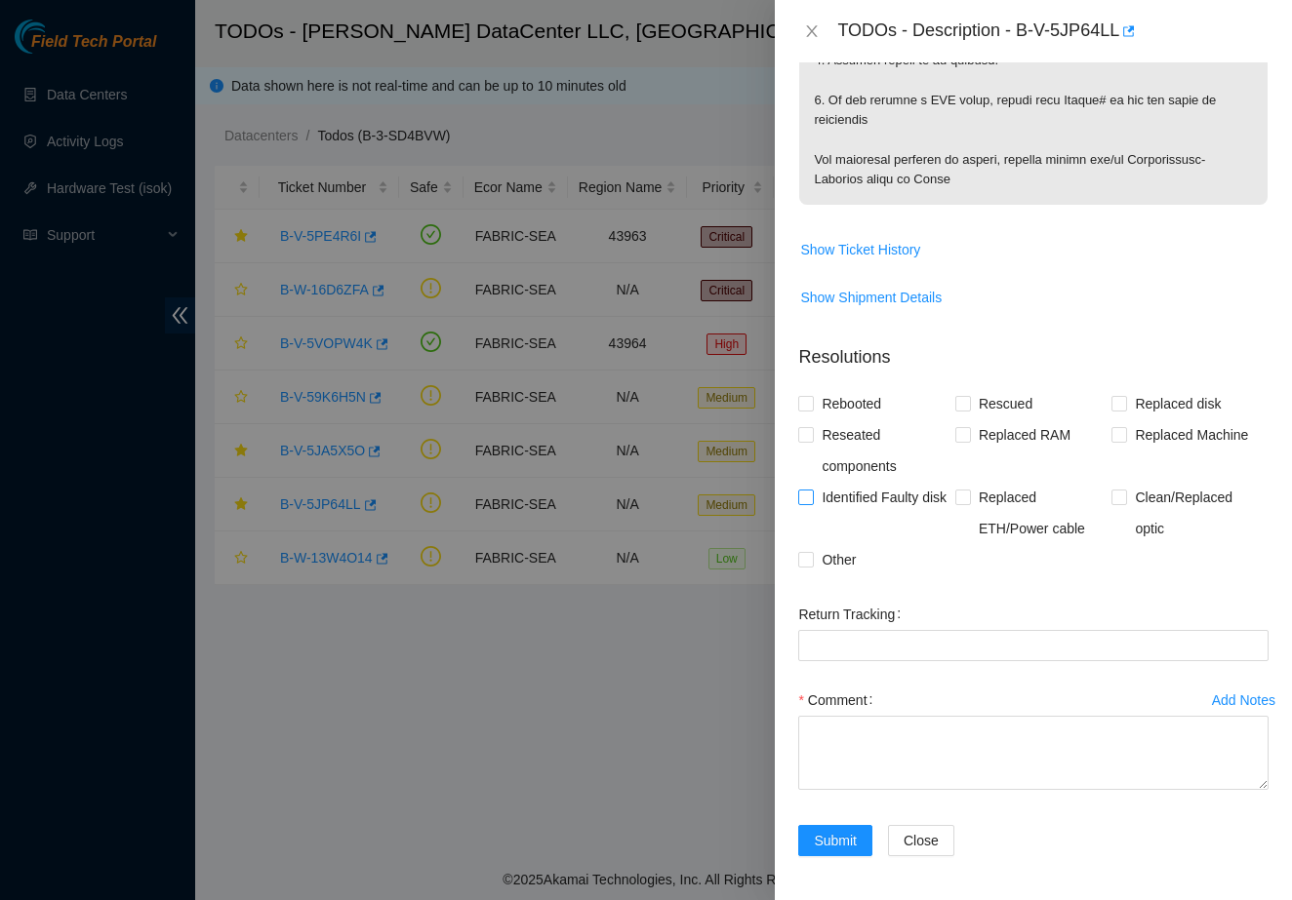
scroll to position [1299, 0]
click at [850, 762] on textarea "Comment" at bounding box center [1033, 754] width 470 height 74
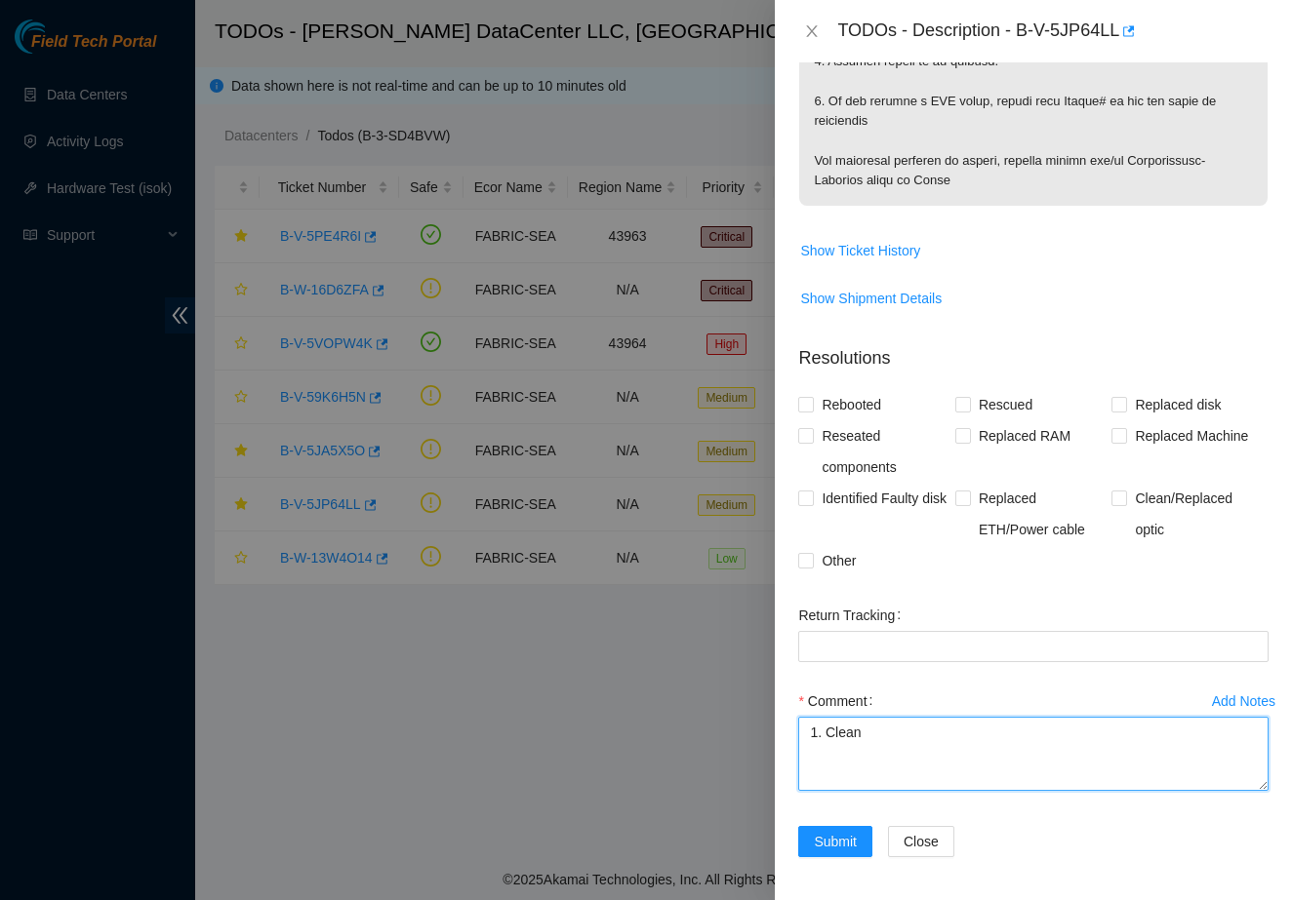
type textarea "1. Clean"
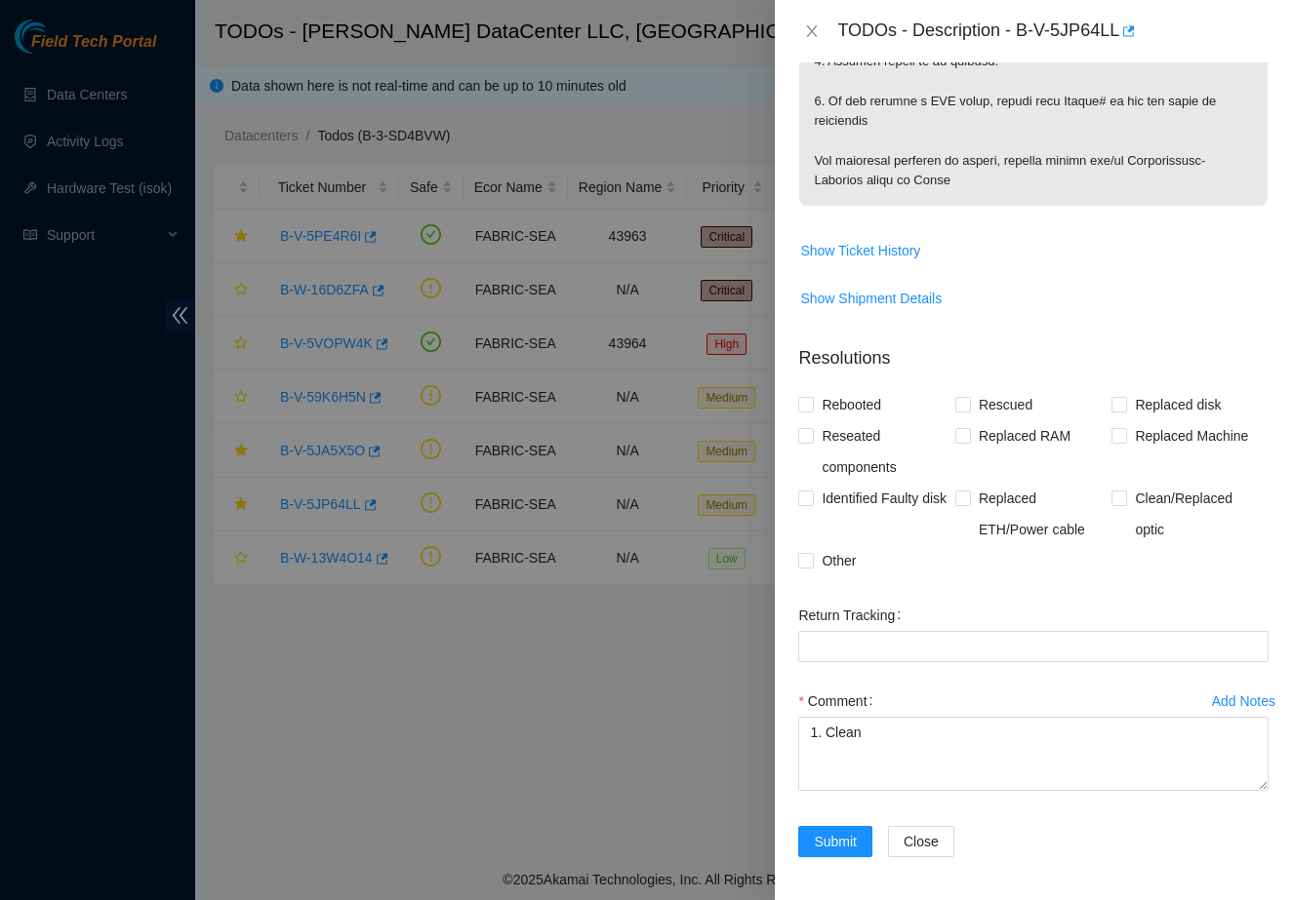
scroll to position [188, 0]
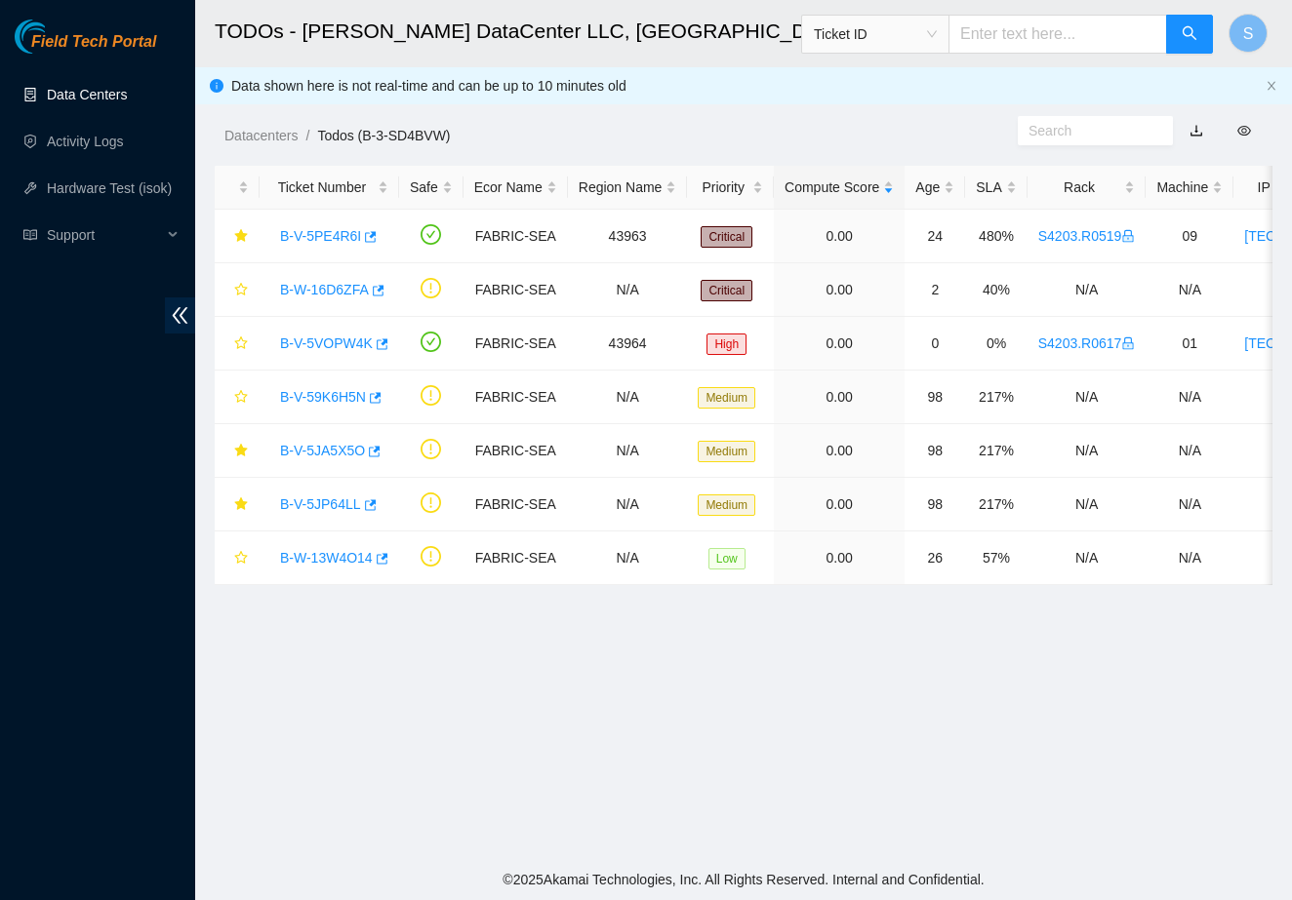
click at [61, 100] on link "Data Centers" at bounding box center [87, 95] width 80 height 16
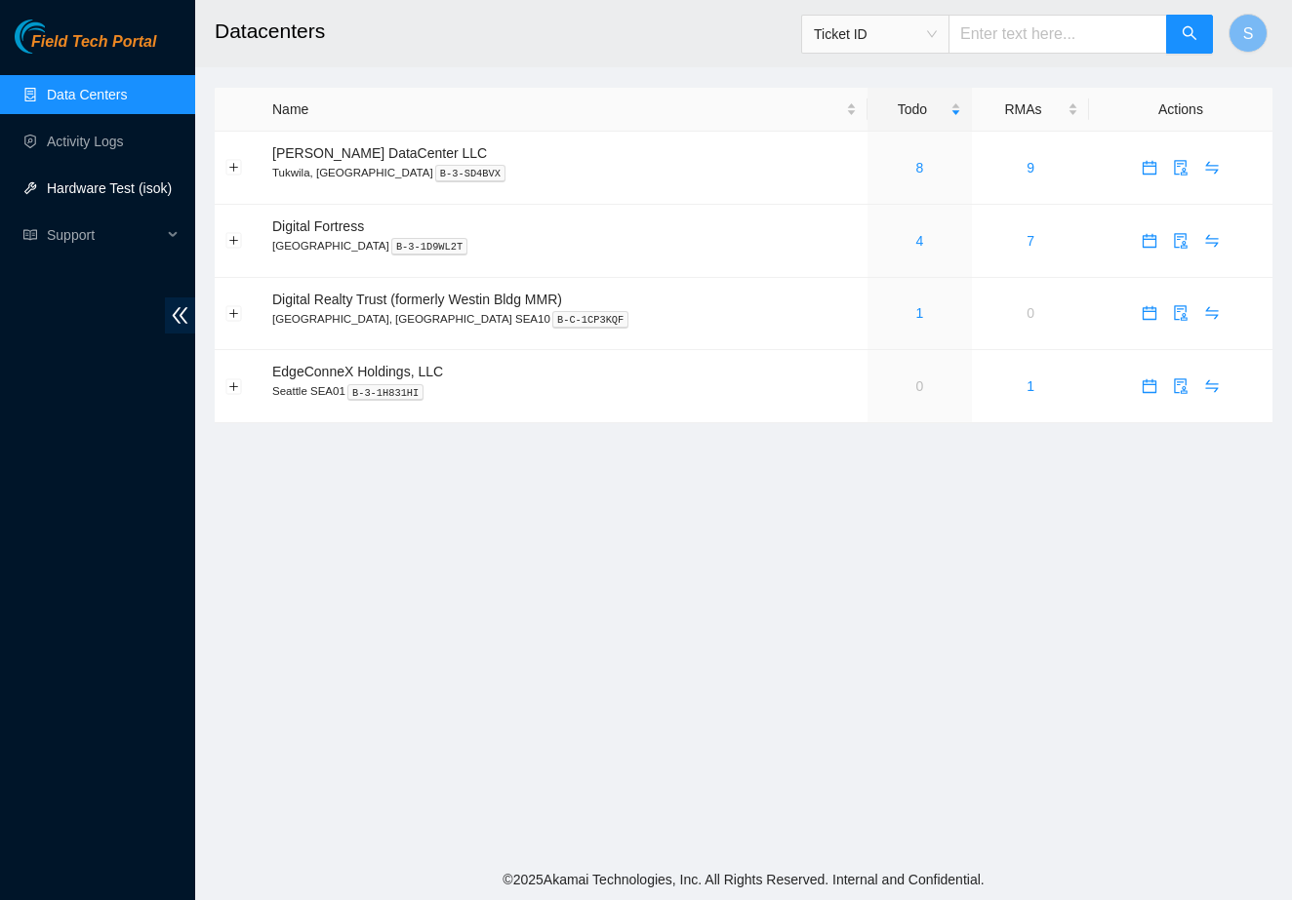
click at [84, 180] on link "Hardware Test (isok)" at bounding box center [109, 188] width 125 height 16
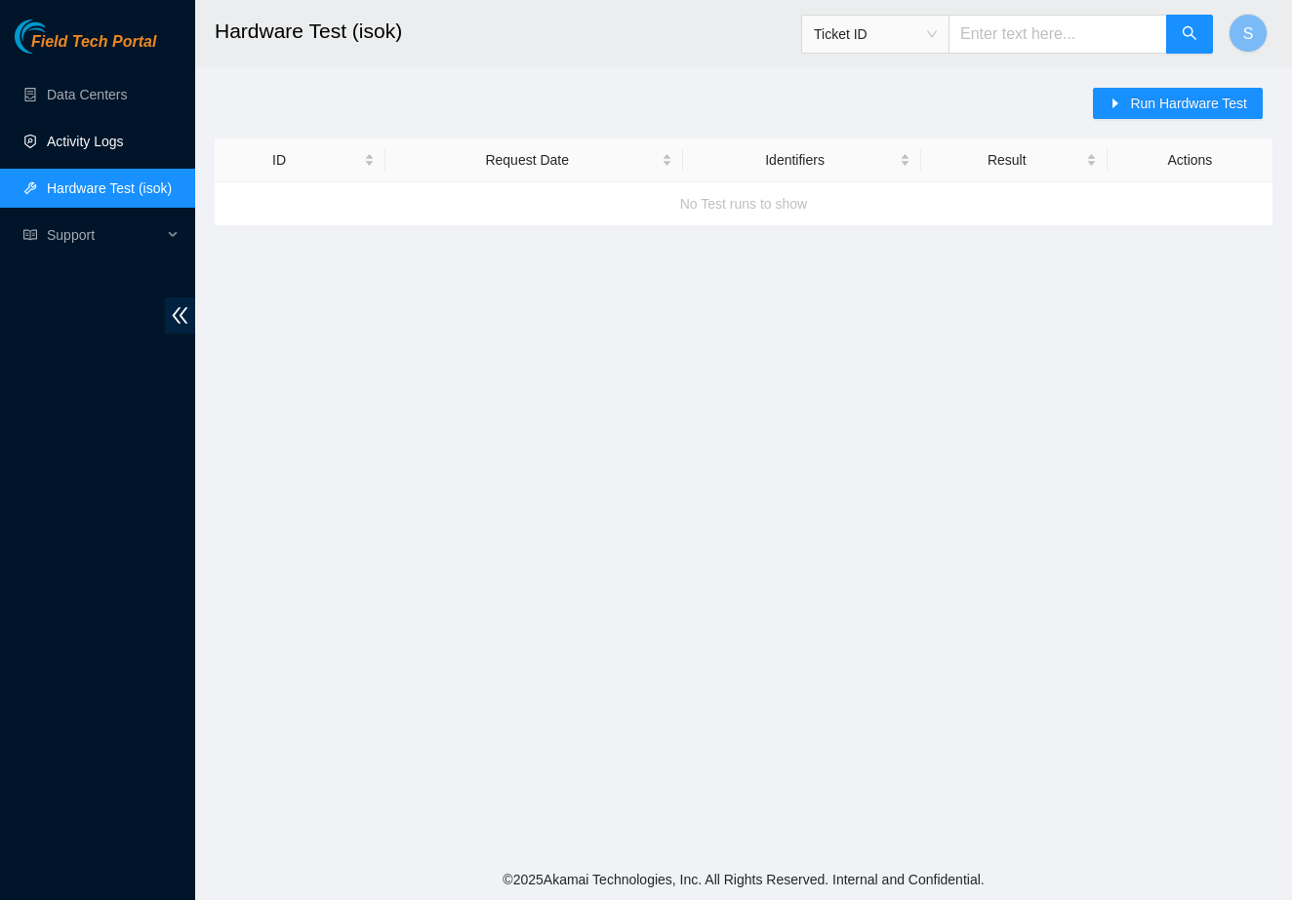
click at [87, 142] on link "Activity Logs" at bounding box center [85, 142] width 77 height 16
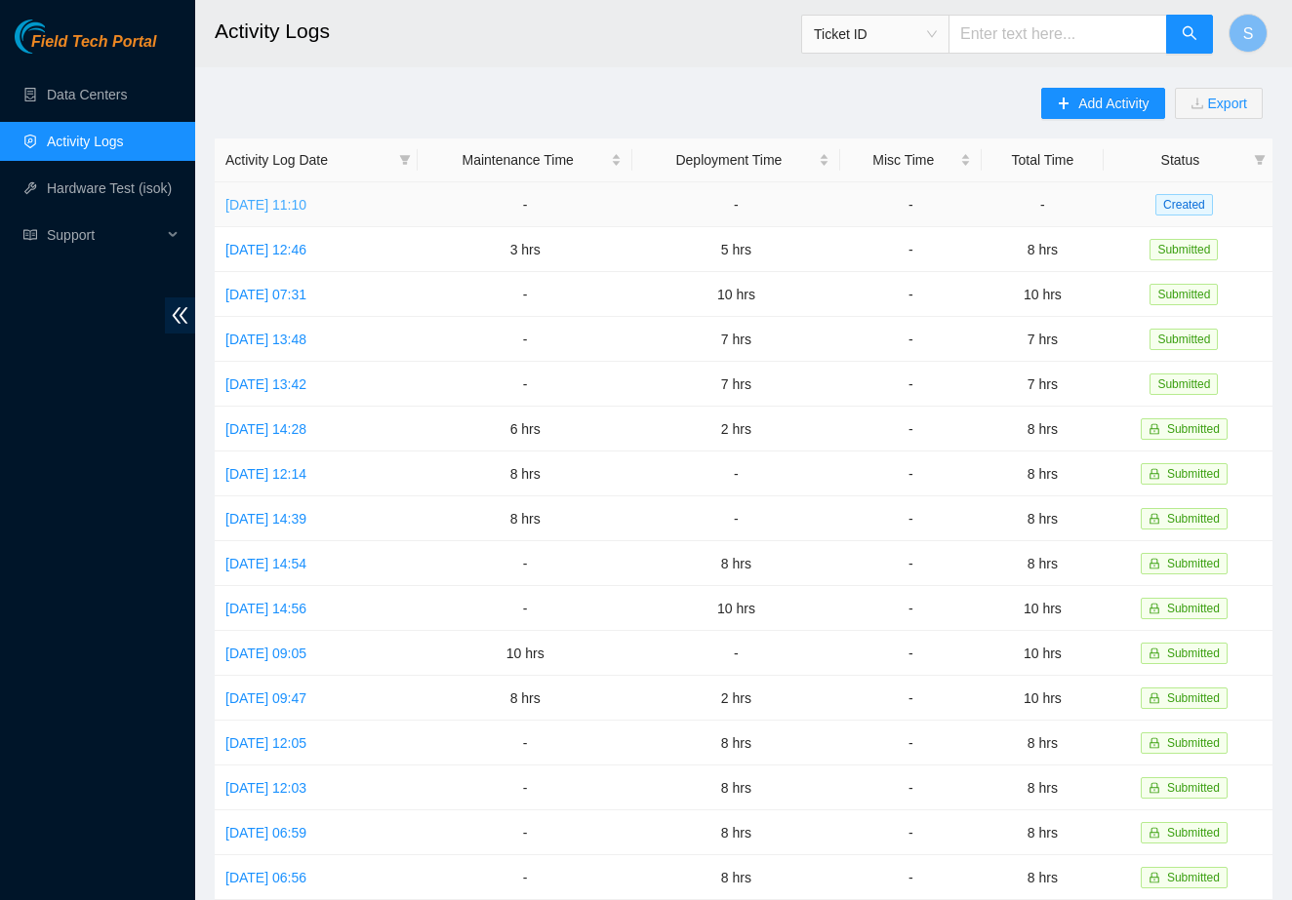
click at [306, 205] on link "[DATE] 11:10" at bounding box center [265, 205] width 81 height 16
